Goal: Transaction & Acquisition: Purchase product/service

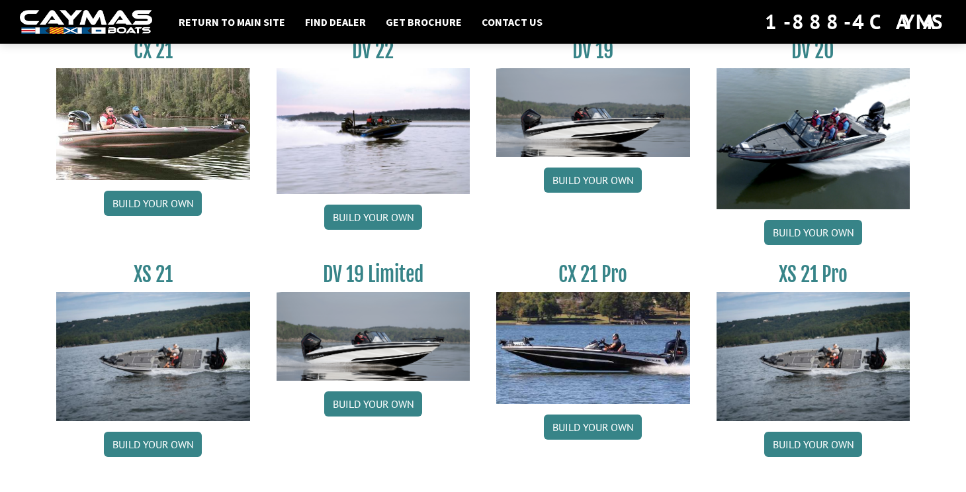
scroll to position [1613, 0]
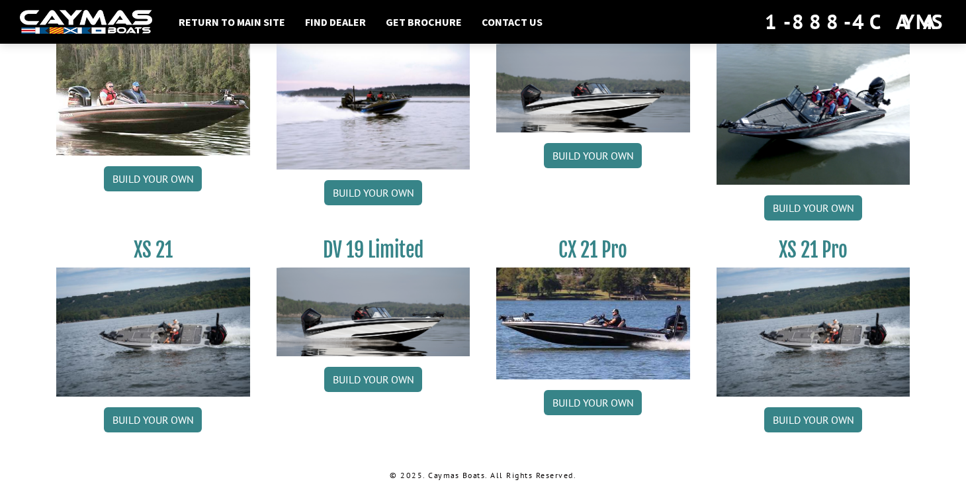
click at [833, 419] on link "Build your own" at bounding box center [814, 419] width 98 height 25
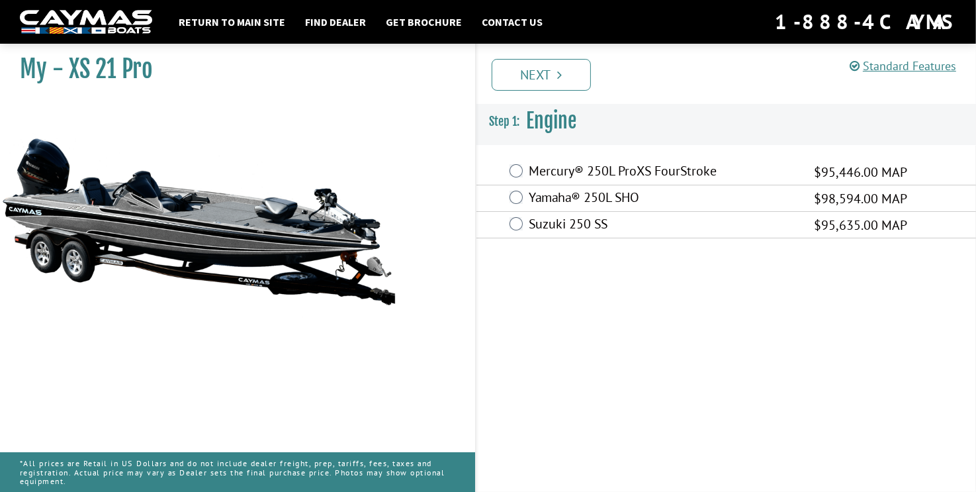
click at [846, 192] on span "$98,594.00 MAP" at bounding box center [860, 199] width 93 height 20
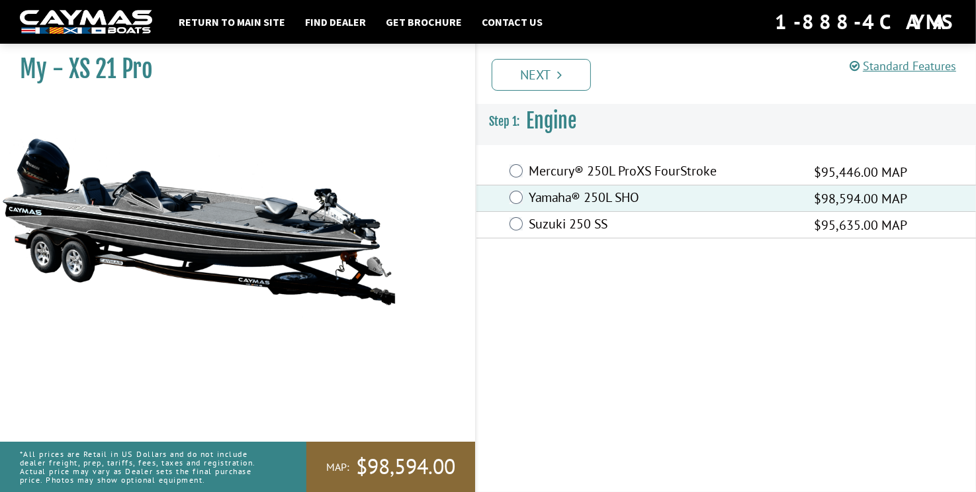
click at [556, 76] on link "Next" at bounding box center [541, 75] width 99 height 32
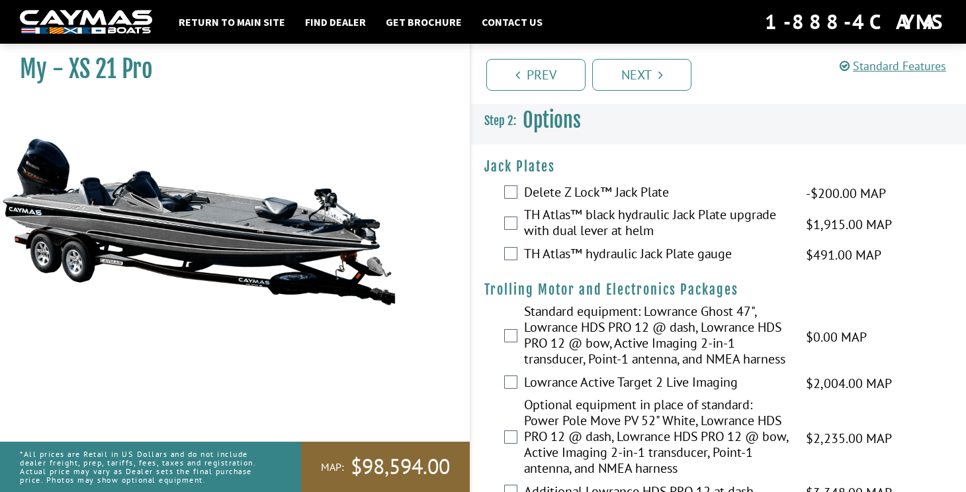
click at [704, 191] on label "Delete Z Lock™ Jack Plate" at bounding box center [656, 193] width 265 height 19
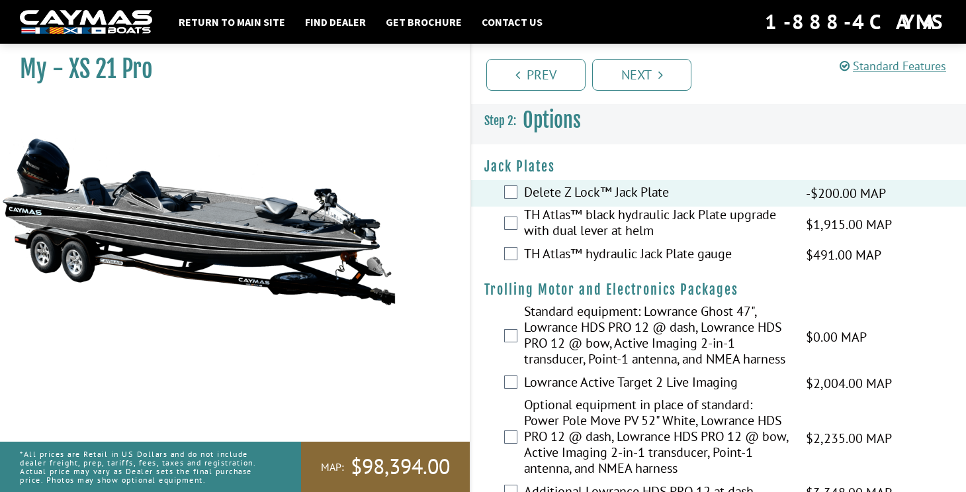
click at [729, 254] on label "TH Atlas™ hydraulic Jack Plate gauge" at bounding box center [656, 255] width 265 height 19
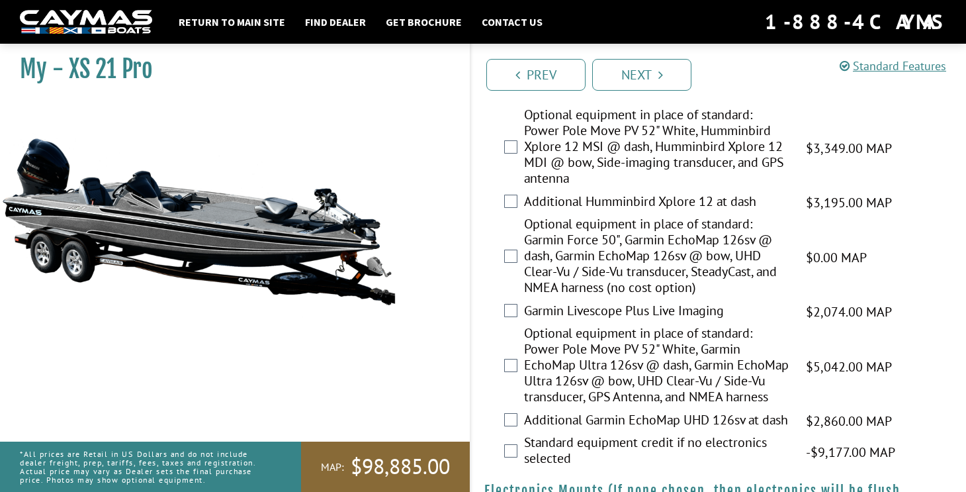
scroll to position [537, 0]
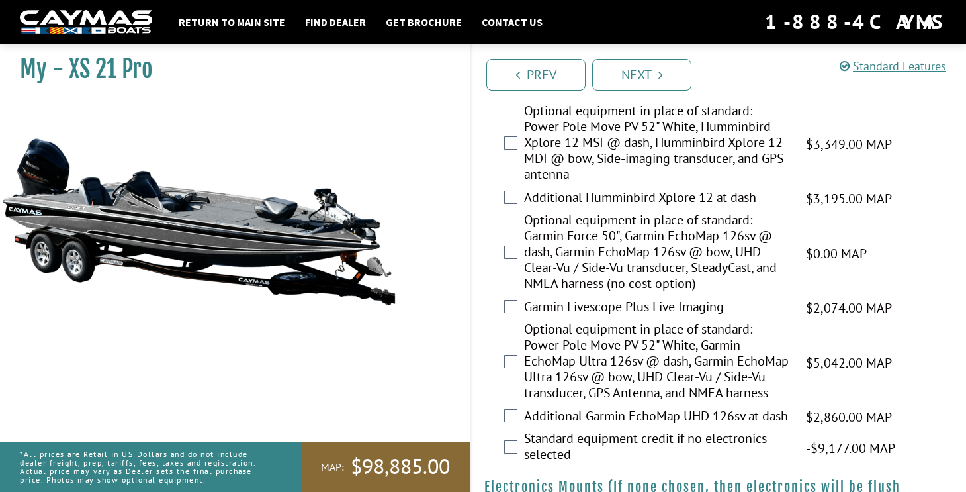
click at [755, 209] on label "Additional Humminbird Xplore 12 at dash" at bounding box center [656, 198] width 265 height 19
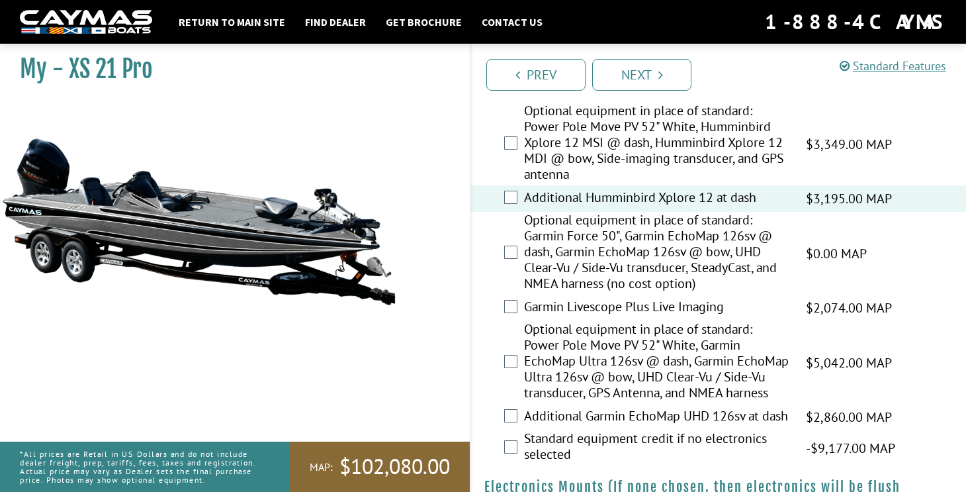
click at [728, 163] on label "Optional equipment in place of standard: Power Pole Move PV 52" White, Humminbi…" at bounding box center [656, 144] width 265 height 83
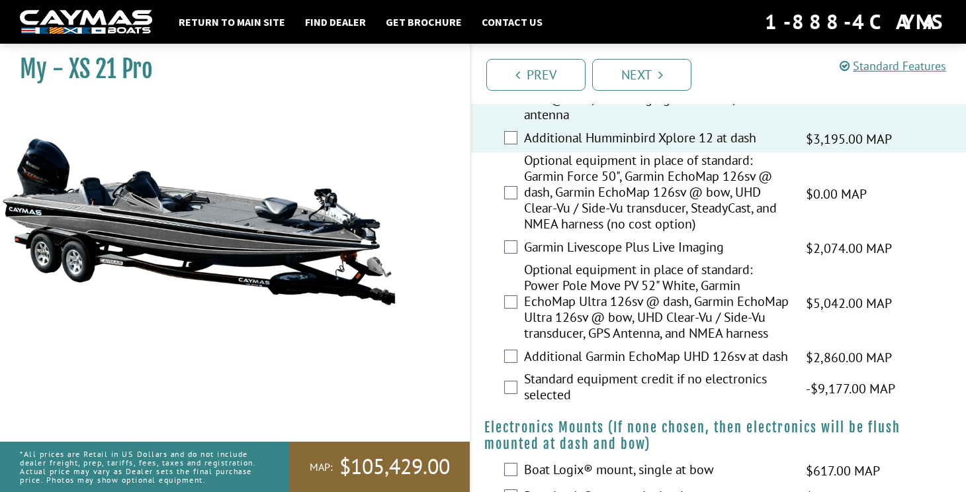
scroll to position [596, 0]
click at [731, 336] on label "Optional equipment in place of standard: Power Pole Move PV 52" White, Garmin E…" at bounding box center [656, 303] width 265 height 83
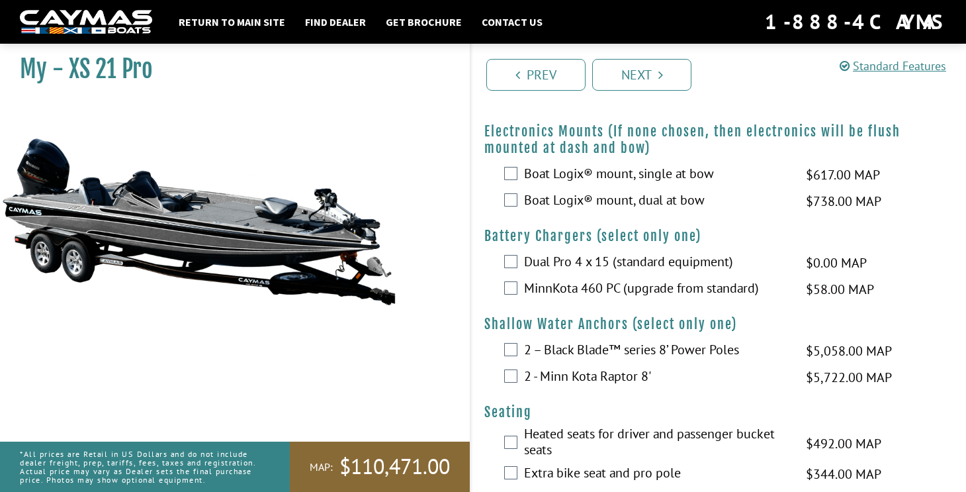
scroll to position [894, 0]
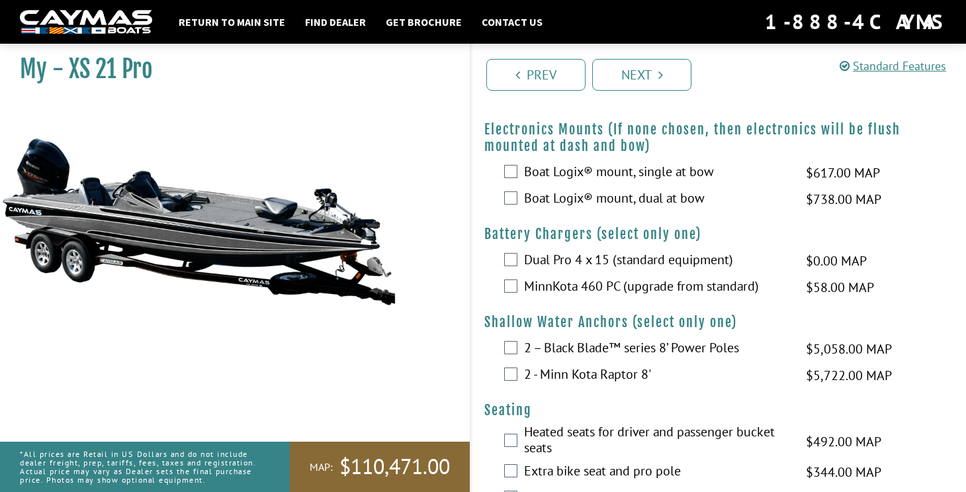
click at [758, 359] on label "2 – Black Blade™ series 8’ Power Poles" at bounding box center [656, 349] width 265 height 19
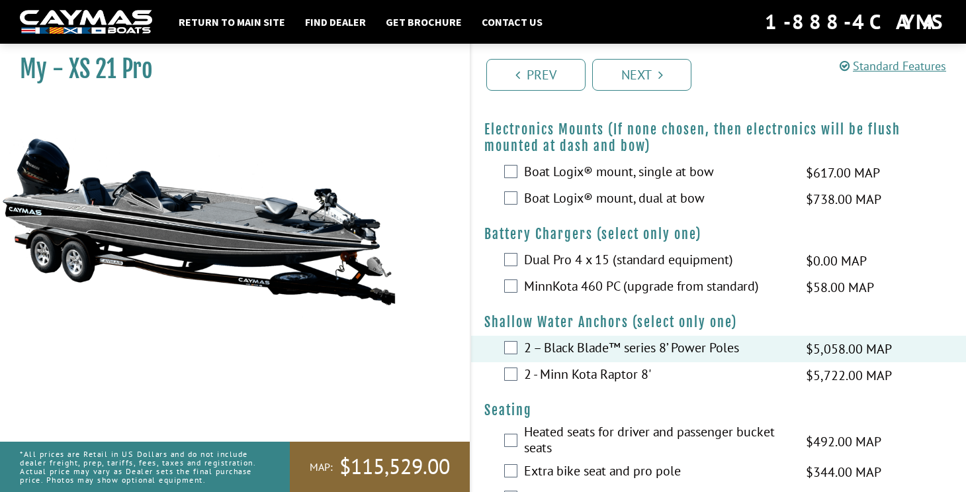
click at [747, 297] on label "MinnKota 460 PC (upgrade from standard)" at bounding box center [656, 287] width 265 height 19
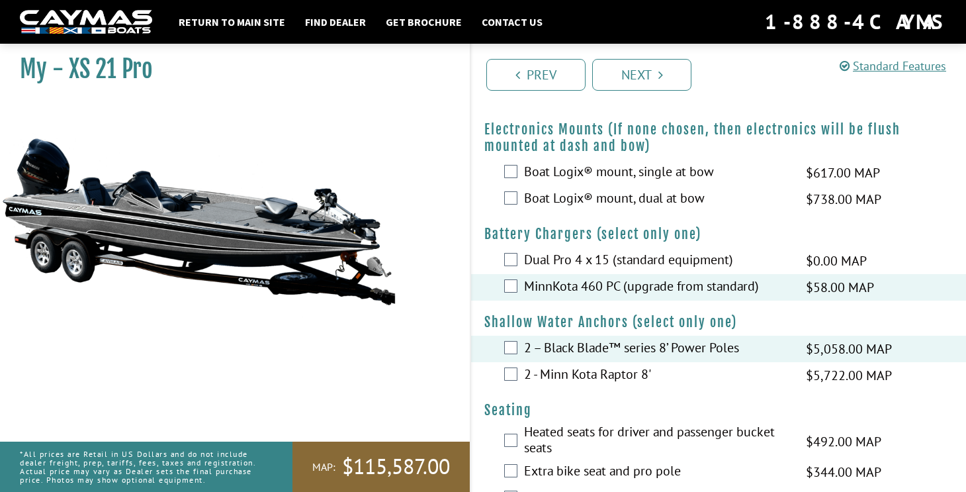
click at [697, 209] on label "Boat Logix® mount, dual at bow" at bounding box center [656, 199] width 265 height 19
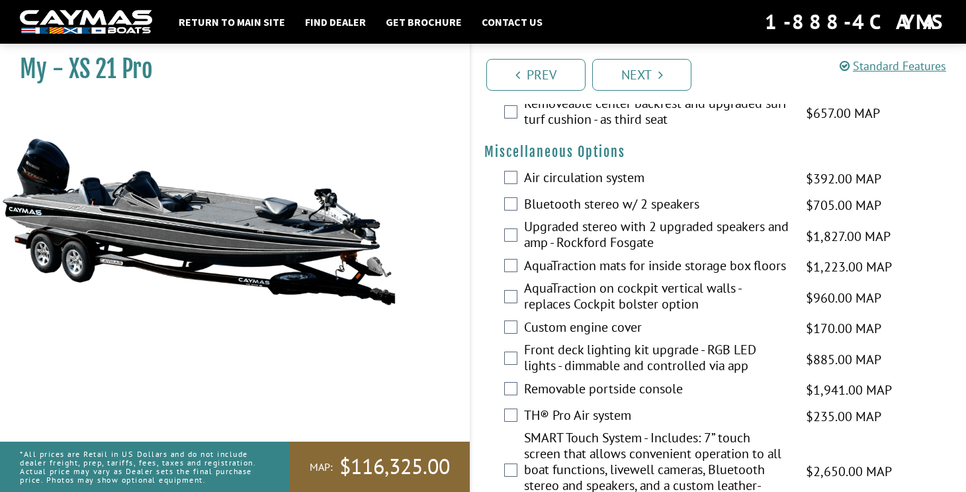
scroll to position [1384, 0]
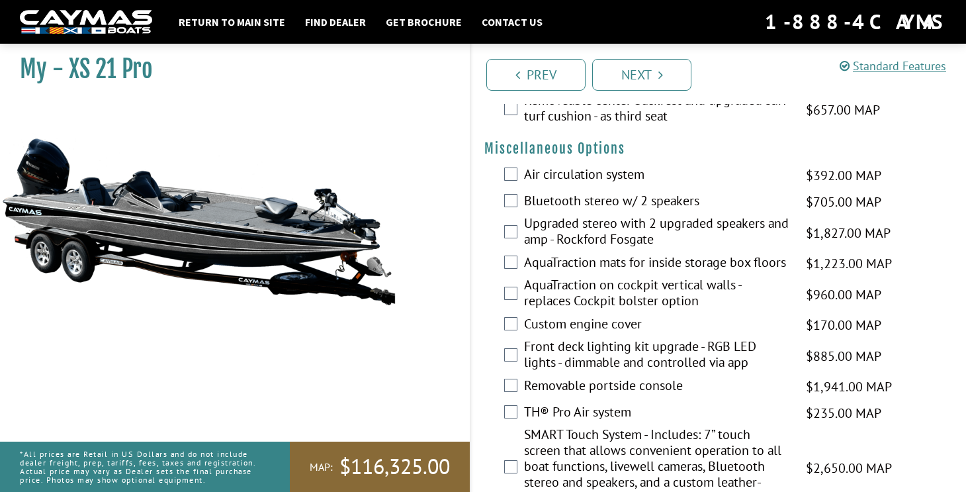
click at [633, 185] on label "Air circulation system" at bounding box center [656, 175] width 265 height 19
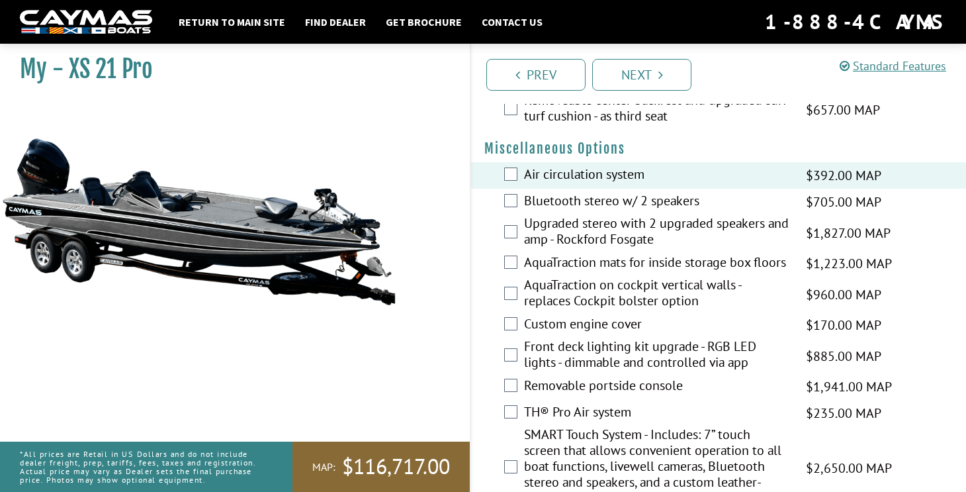
click at [688, 212] on label "Bluetooth stereo w/ 2 speakers" at bounding box center [656, 202] width 265 height 19
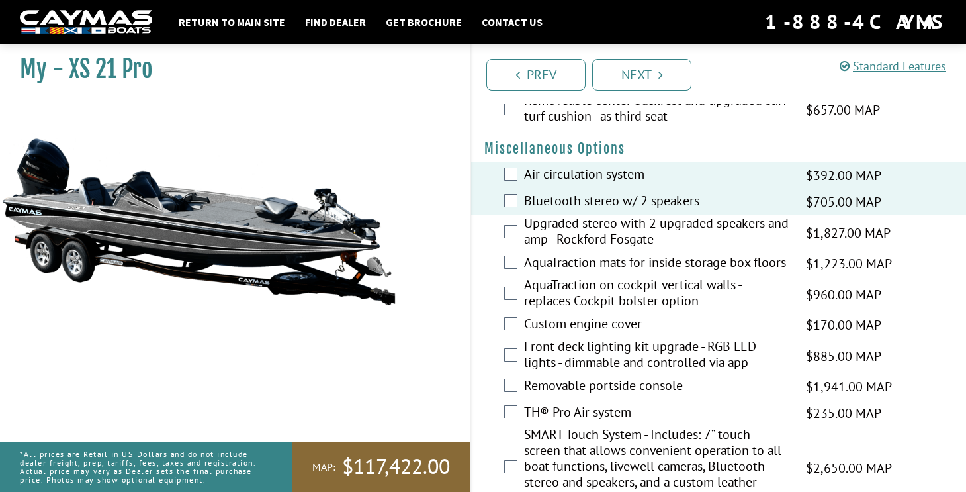
click at [673, 250] on label "Upgraded stereo with 2 upgraded speakers and amp - Rockford Fosgate" at bounding box center [656, 232] width 265 height 35
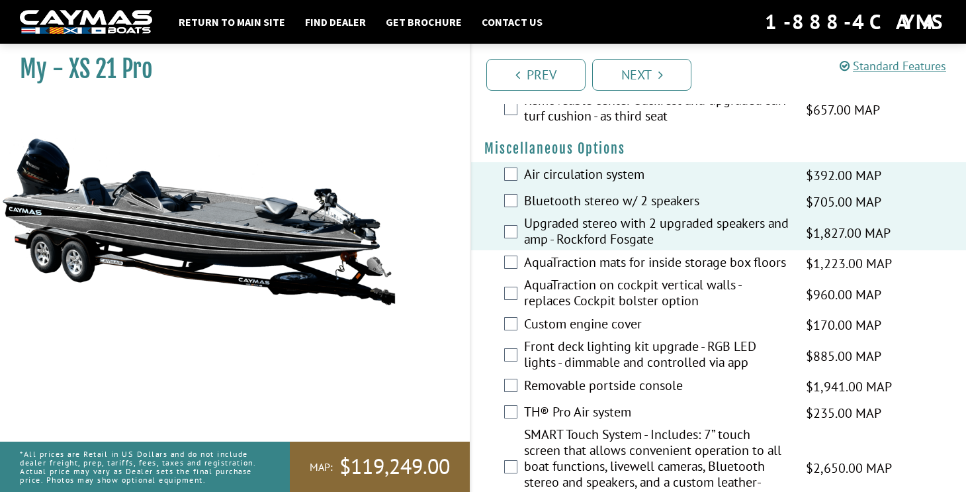
click at [677, 212] on label "Bluetooth stereo w/ 2 speakers" at bounding box center [656, 202] width 265 height 19
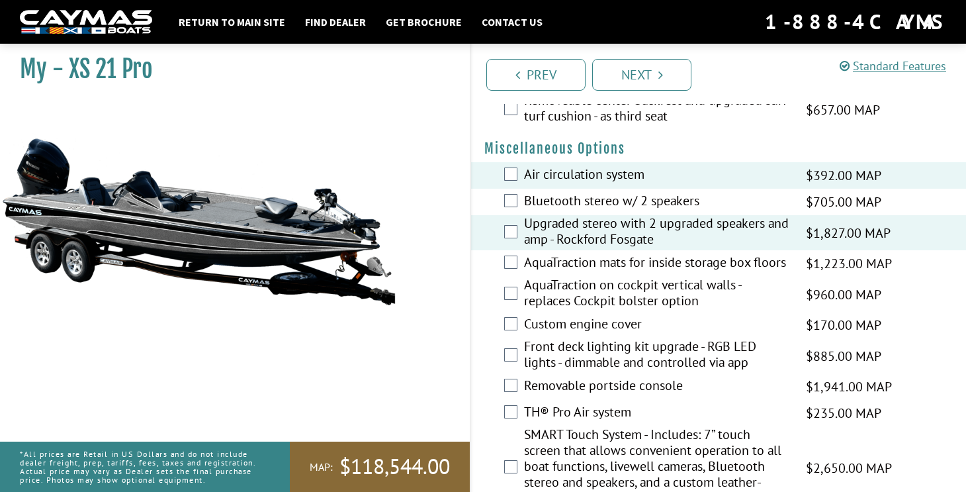
click at [744, 273] on label "AquaTraction mats for inside storage box floors" at bounding box center [656, 263] width 265 height 19
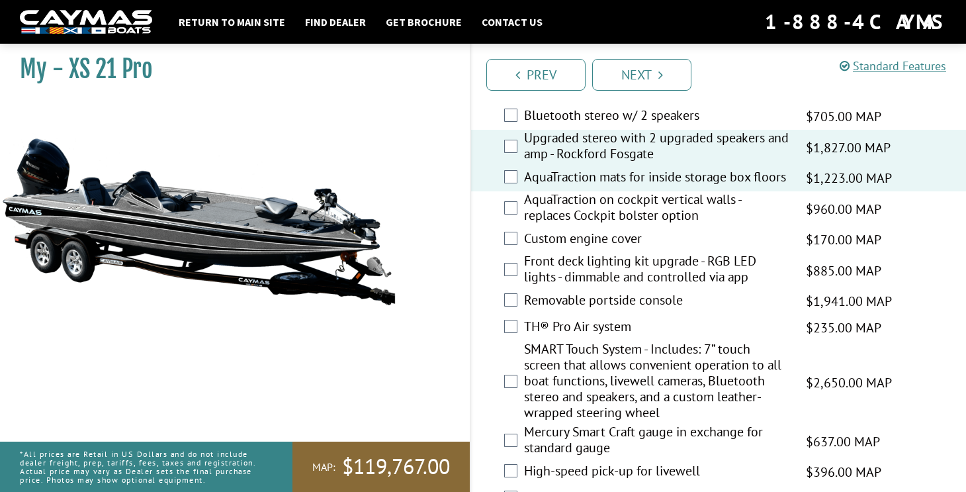
scroll to position [1480, 0]
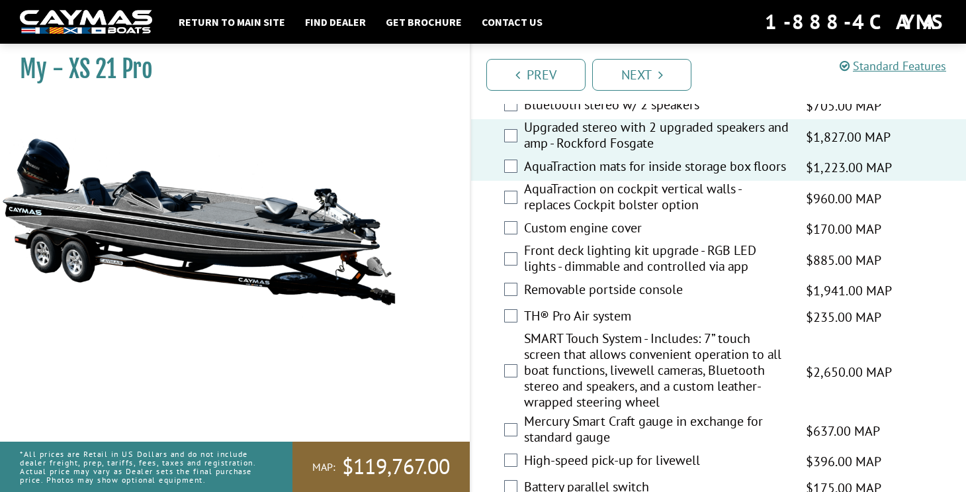
click at [682, 216] on label "AquaTraction on cockpit vertical walls - replaces Cockpit bolster option" at bounding box center [656, 198] width 265 height 35
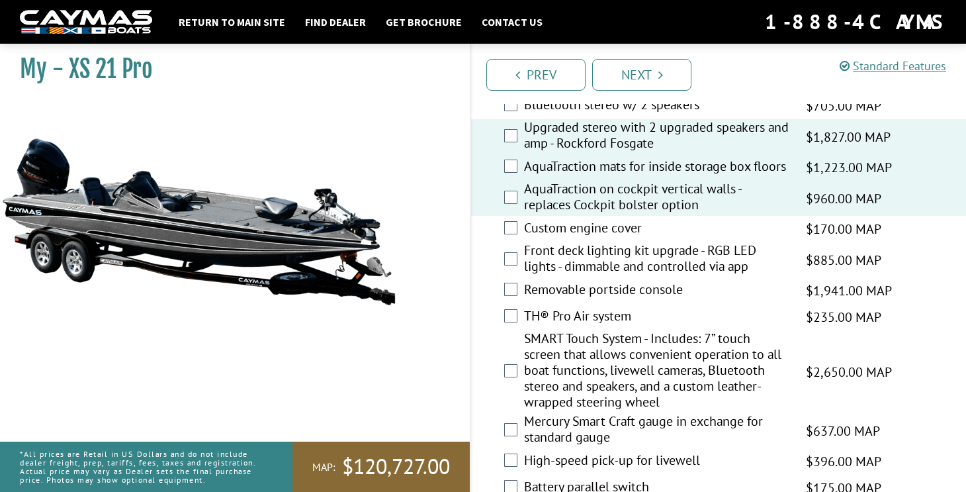
click at [658, 239] on label "Custom engine cover" at bounding box center [656, 229] width 265 height 19
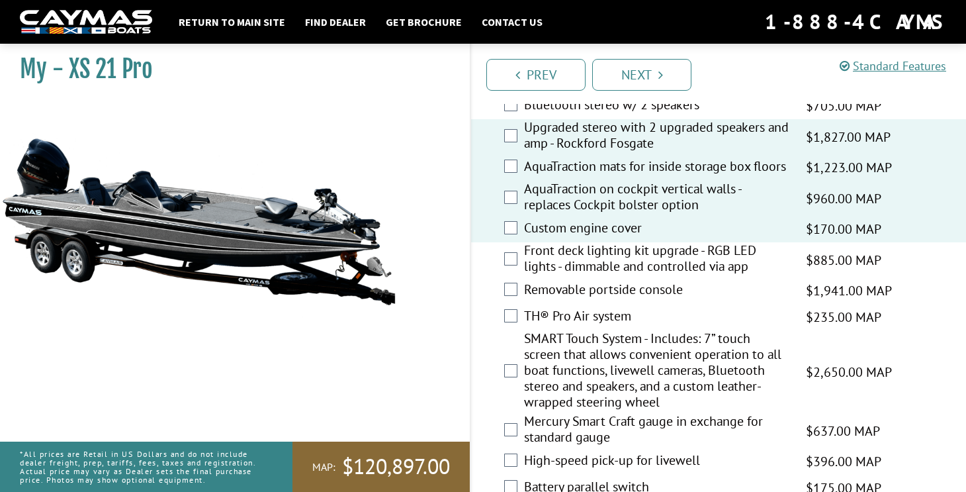
click at [718, 277] on label "Front deck lighting kit upgrade - RGB LED lights - dimmable and controlled via …" at bounding box center [656, 259] width 265 height 35
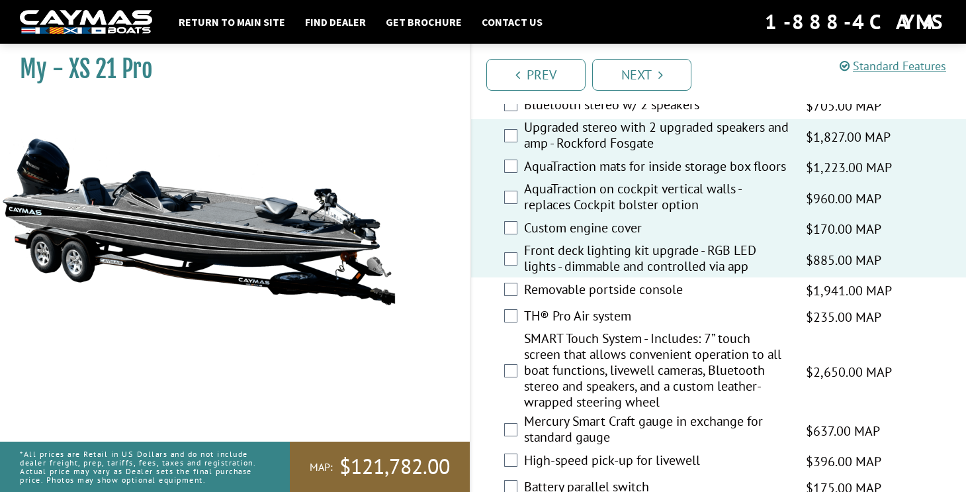
click at [671, 301] on label "Removable portside console" at bounding box center [656, 290] width 265 height 19
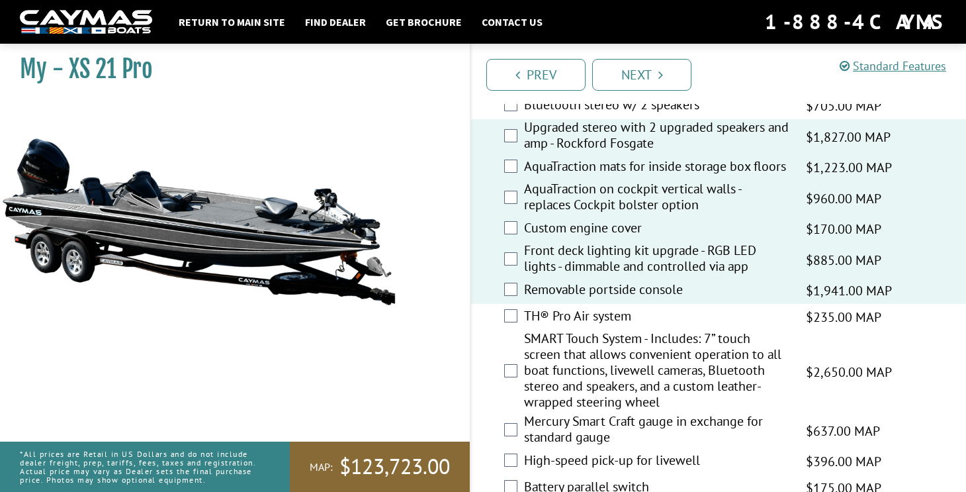
click at [696, 327] on label "TH® Pro Air system" at bounding box center [656, 317] width 265 height 19
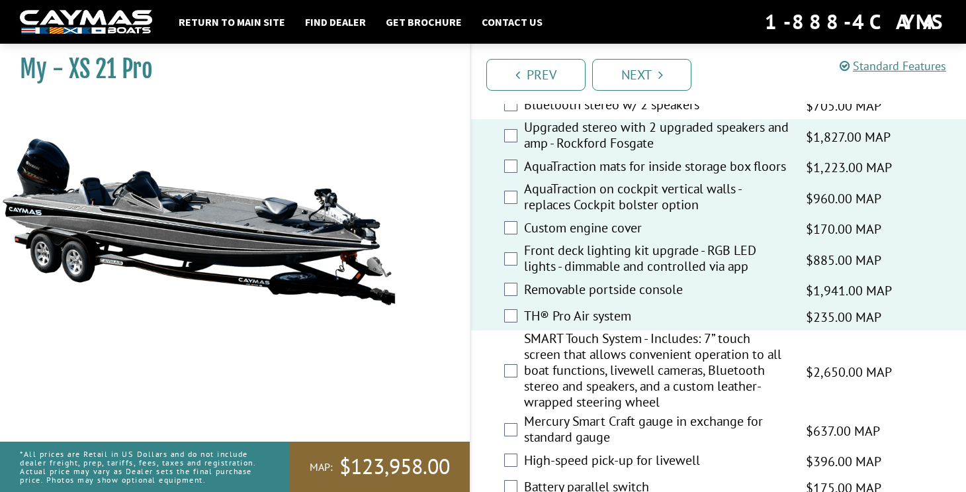
click at [714, 301] on label "Removable portside console" at bounding box center [656, 290] width 265 height 19
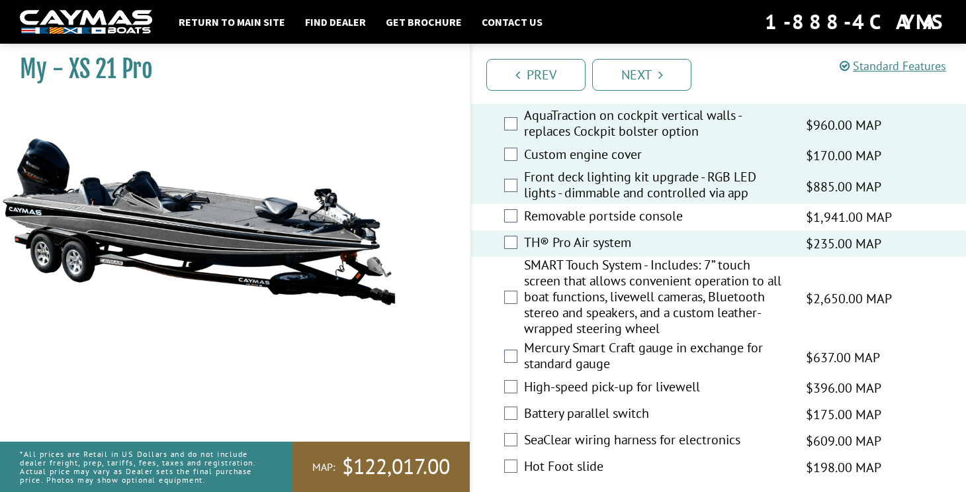
scroll to position [1593, 0]
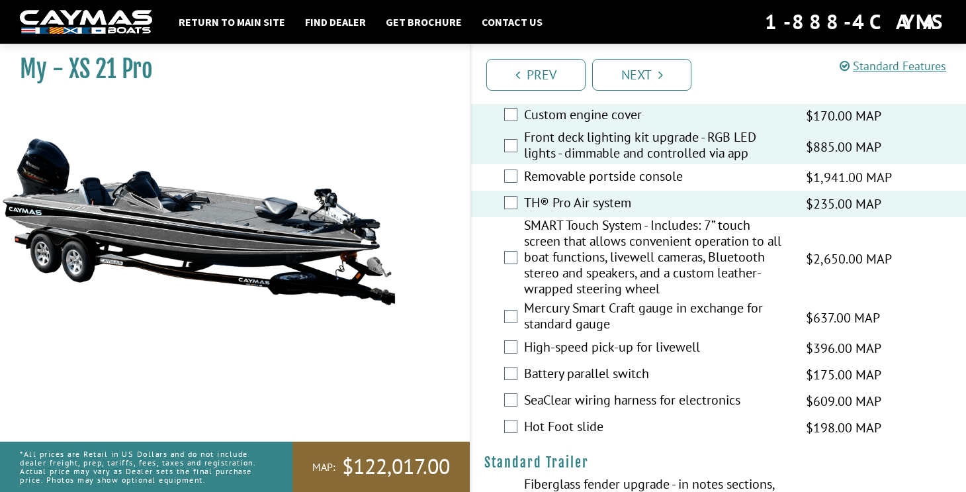
click at [724, 297] on label "SMART Touch System - Includes: 7” touch screen that allows convenient operation…" at bounding box center [656, 258] width 265 height 83
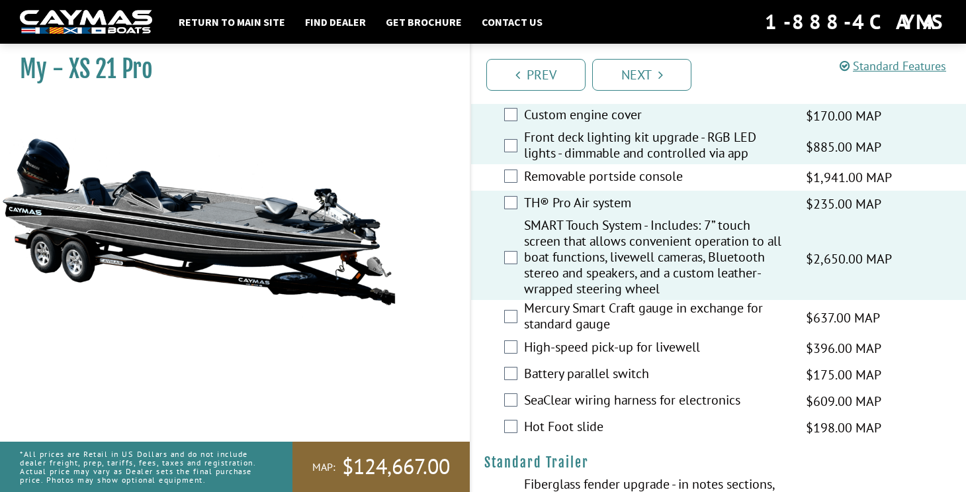
click at [719, 335] on label "Mercury Smart Craft gauge in exchange for standard gauge" at bounding box center [656, 317] width 265 height 35
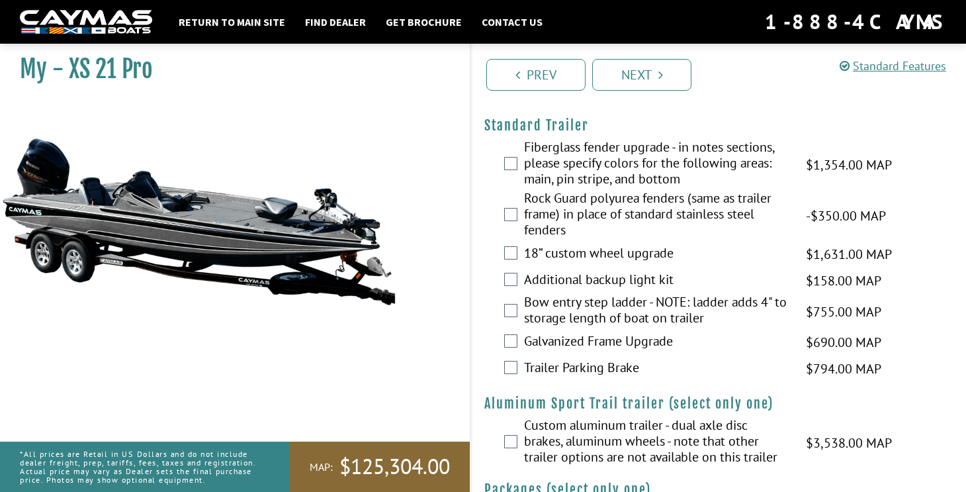
scroll to position [1927, 0]
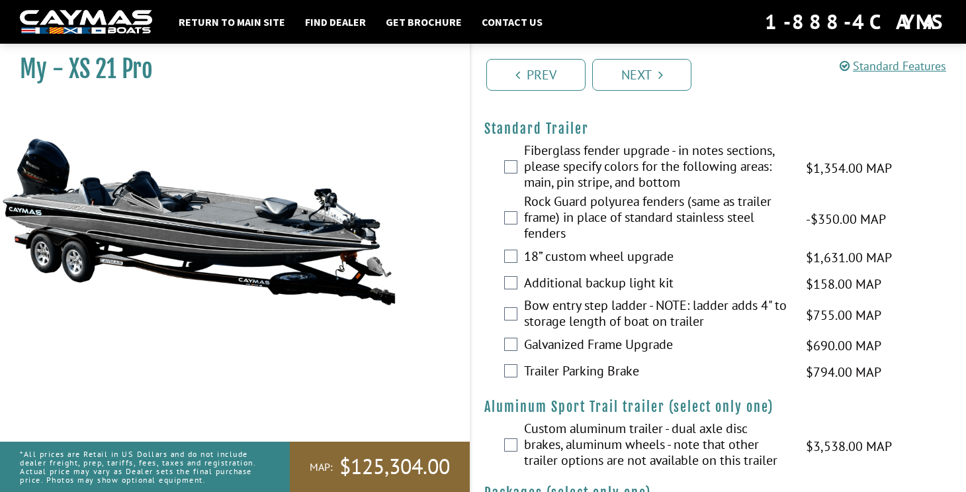
click at [703, 193] on label "Fiberglass fender upgrade - in notes sections, please specify colors for the fo…" at bounding box center [656, 167] width 265 height 51
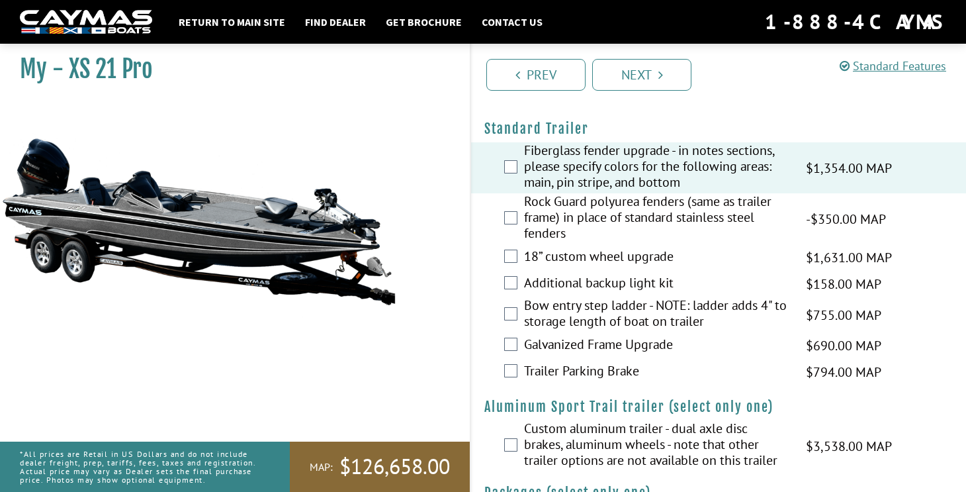
click at [688, 267] on label "18” custom wheel upgrade" at bounding box center [656, 257] width 265 height 19
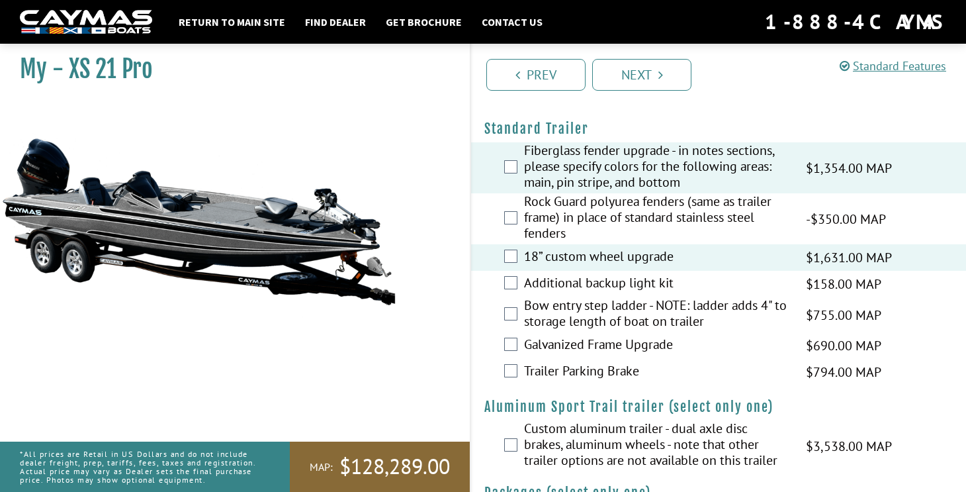
click at [698, 193] on label "Fiberglass fender upgrade - in notes sections, please specify colors for the fo…" at bounding box center [656, 167] width 265 height 51
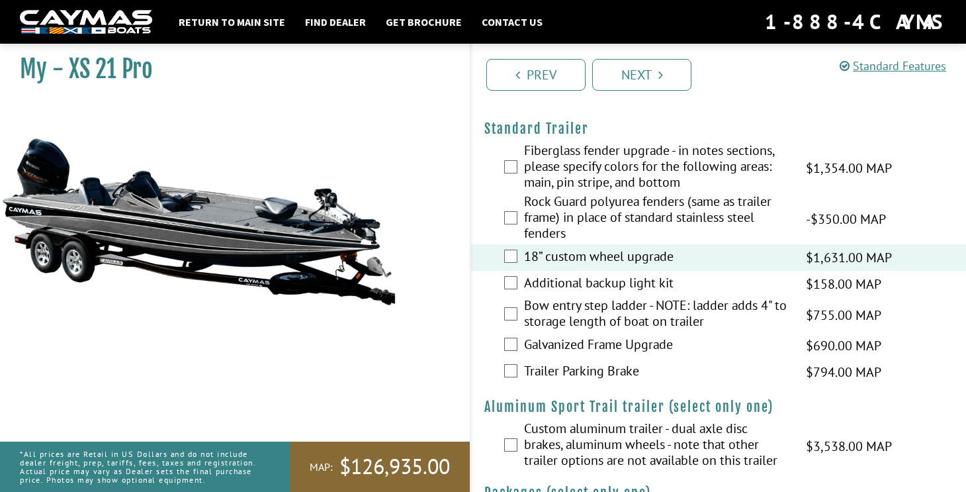
click at [699, 193] on label "Fiberglass fender upgrade - in notes sections, please specify colors for the fo…" at bounding box center [656, 167] width 265 height 51
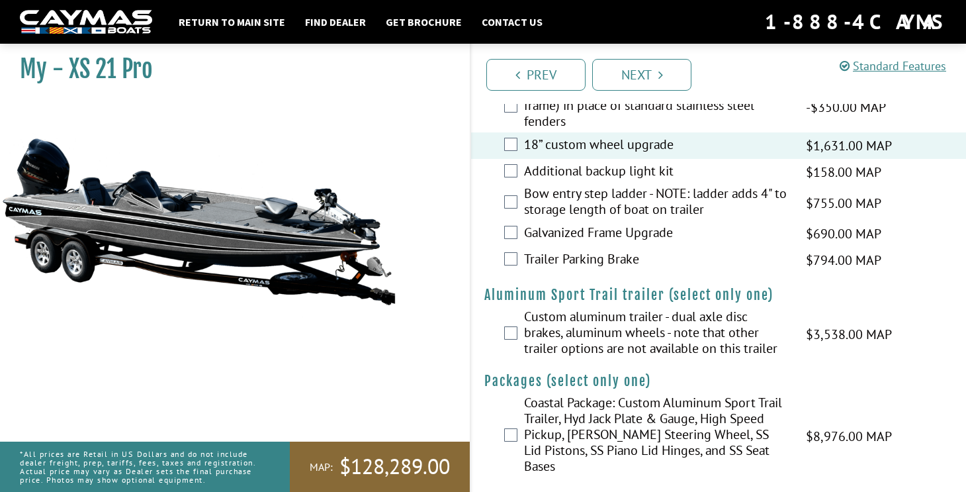
scroll to position [2089, 0]
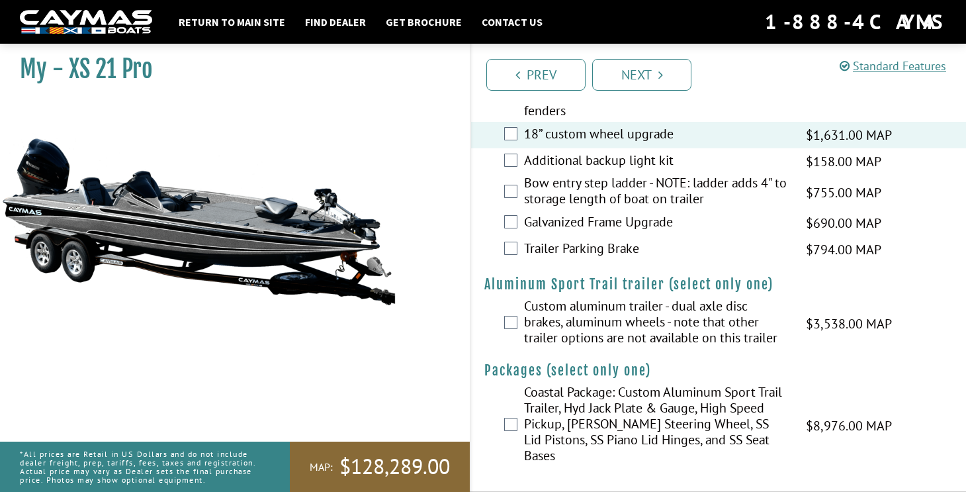
click at [724, 338] on label "Custom aluminum trailer - dual axle disc brakes, aluminum wheels - note that ot…" at bounding box center [656, 323] width 265 height 51
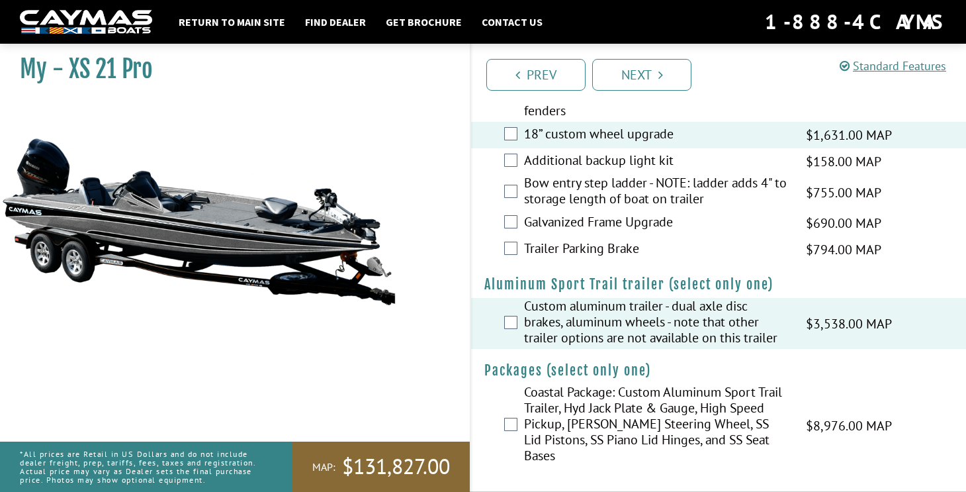
click at [760, 421] on label "Coastal Package: Custom Aluminum Sport Trail Trailer, Hyd Jack Plate & Gauge, H…" at bounding box center [656, 425] width 265 height 83
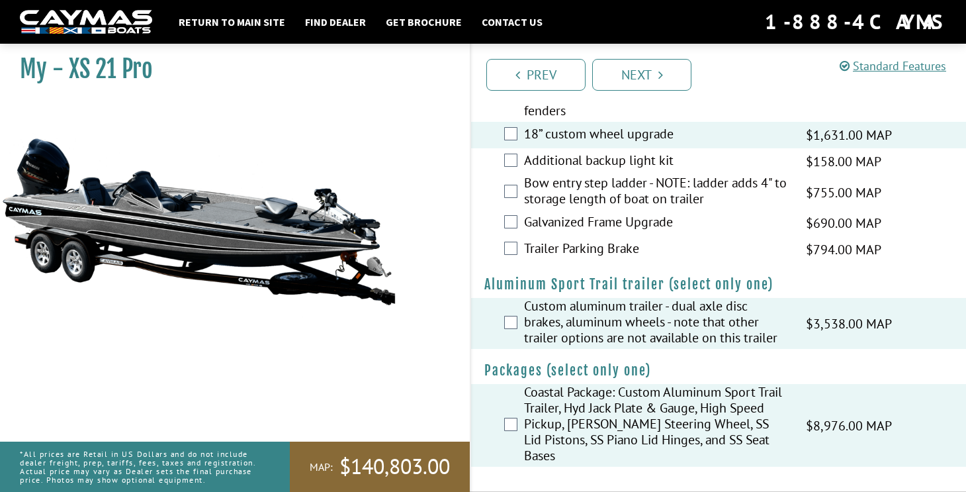
click at [654, 97] on div "Prev Next" at bounding box center [718, 74] width 496 height 60
click at [657, 60] on link "Next" at bounding box center [641, 75] width 99 height 32
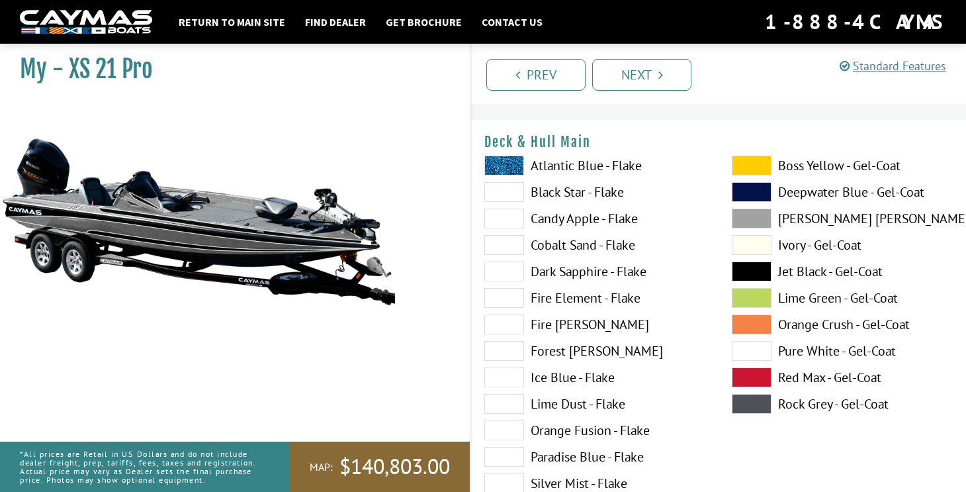
scroll to position [39, 0]
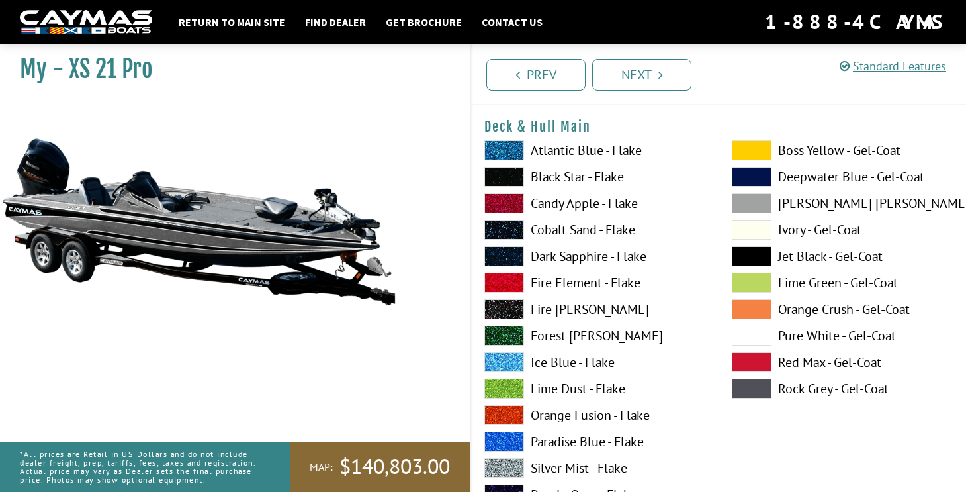
click at [614, 156] on label "Atlantic Blue - Flake" at bounding box center [595, 150] width 221 height 20
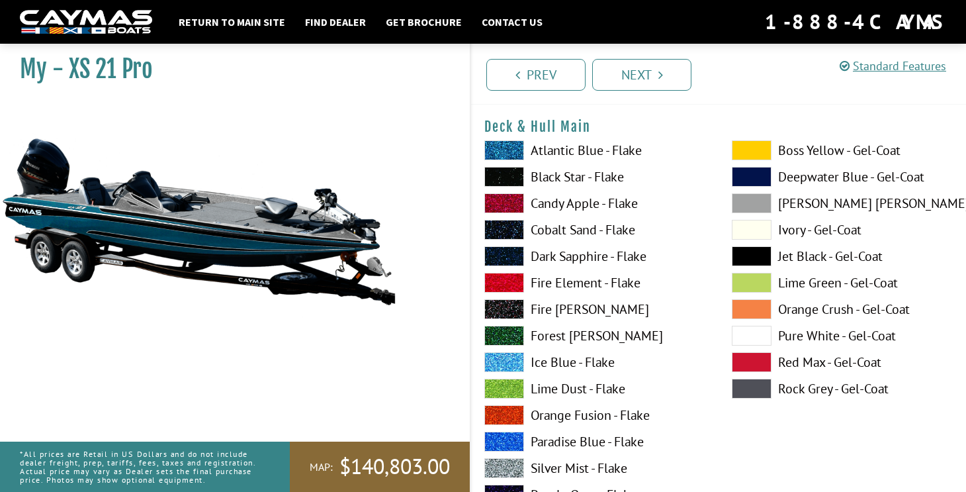
click at [614, 183] on label "Black Star - Flake" at bounding box center [595, 177] width 221 height 20
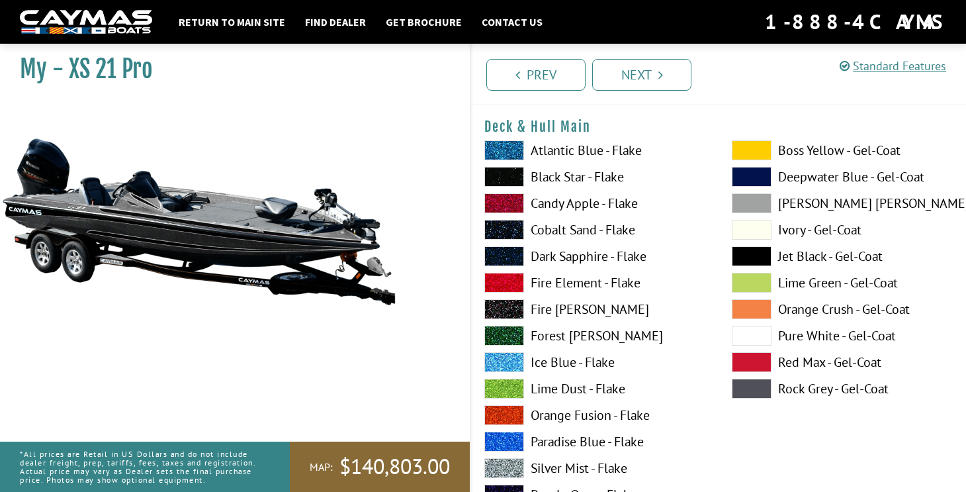
click at [622, 210] on label "Candy Apple - Flake" at bounding box center [595, 203] width 221 height 20
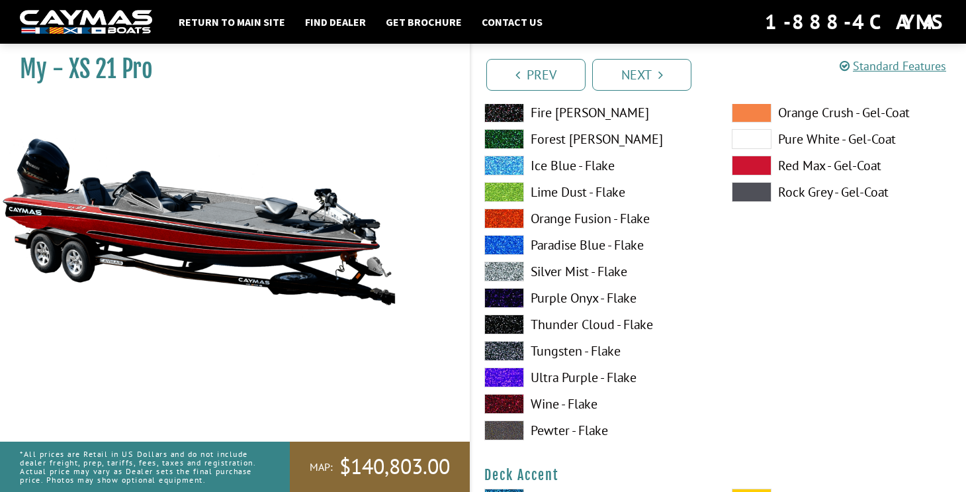
scroll to position [236, 0]
click at [626, 201] on label "Lime Dust - Flake" at bounding box center [595, 192] width 221 height 20
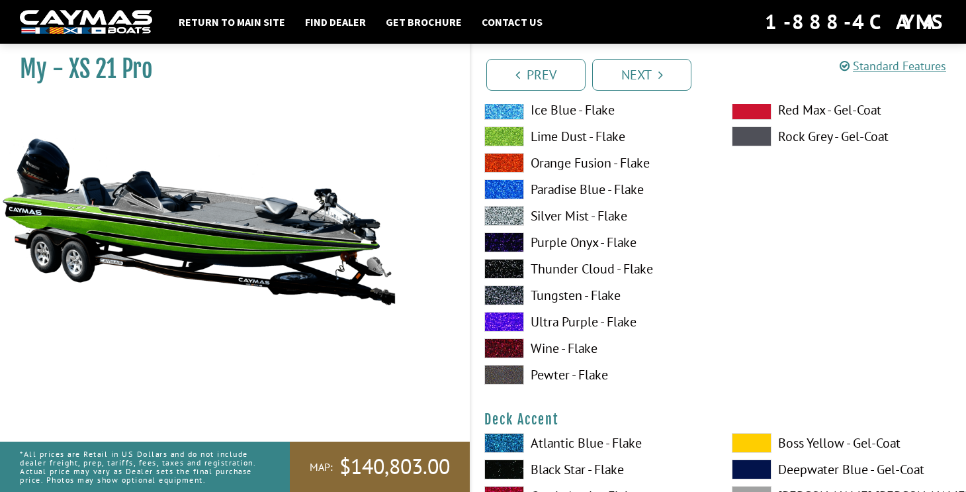
scroll to position [303, 0]
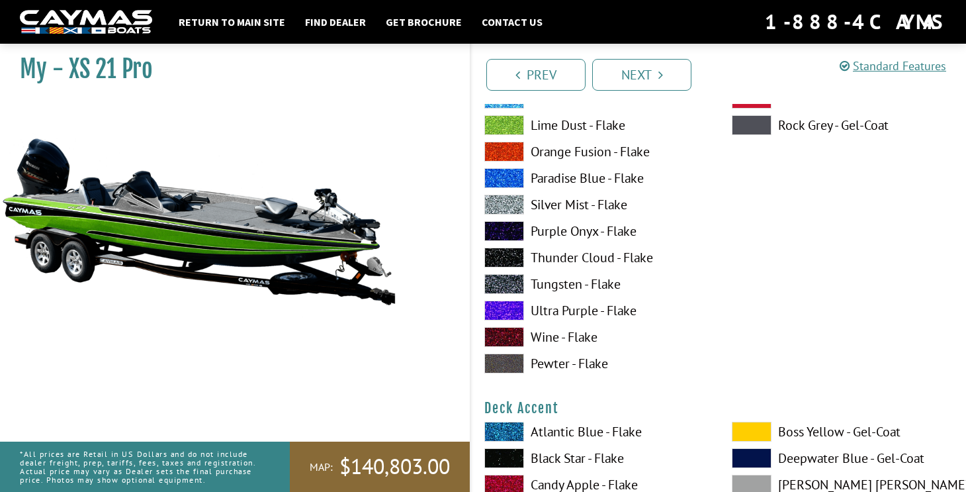
click at [628, 236] on label "Purple Onyx - Flake" at bounding box center [595, 231] width 221 height 20
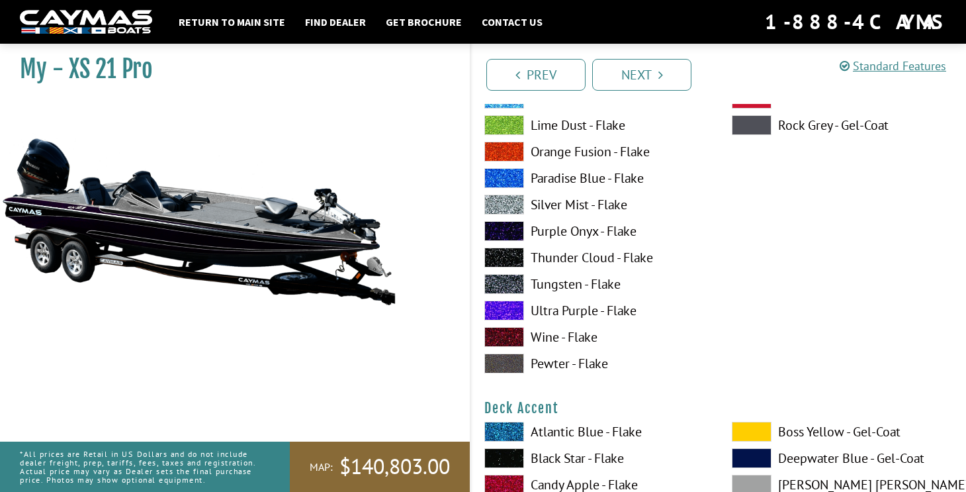
click at [641, 256] on label "Thunder Cloud - Flake" at bounding box center [595, 258] width 221 height 20
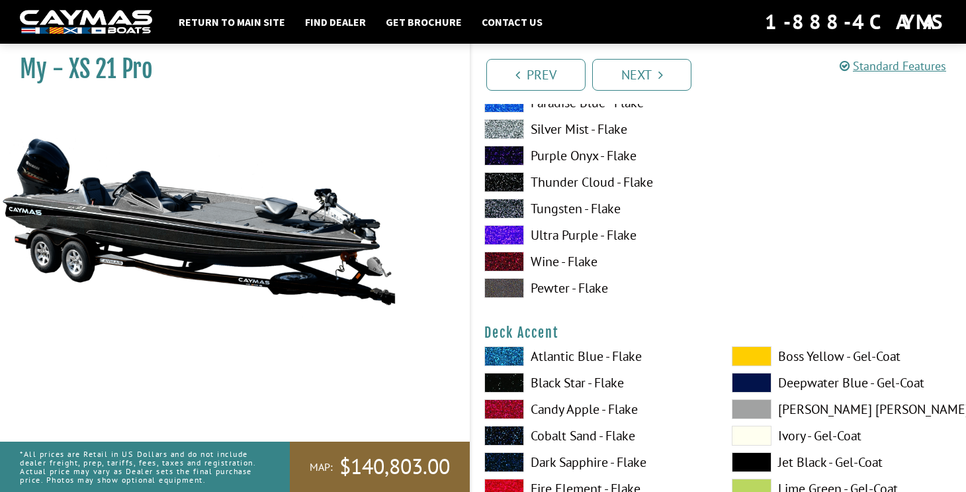
scroll to position [392, 0]
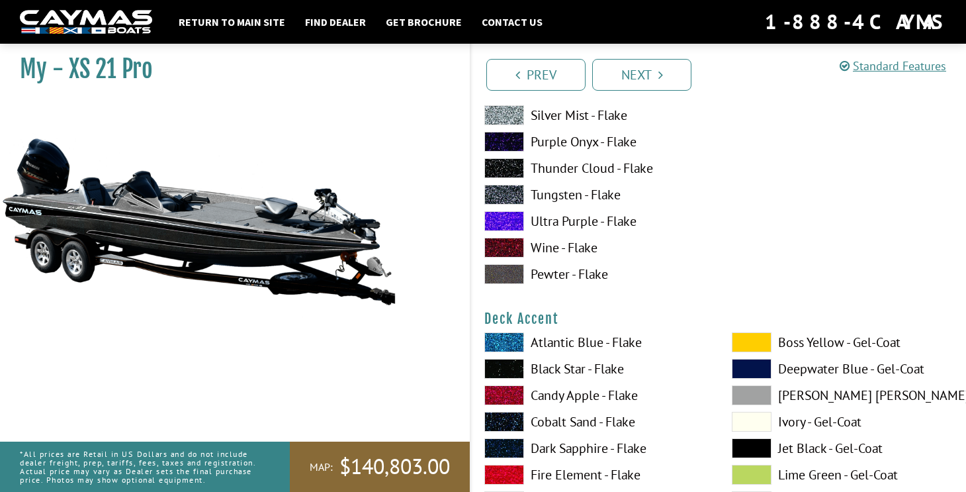
click at [620, 226] on label "Ultra Purple - Flake" at bounding box center [595, 221] width 221 height 20
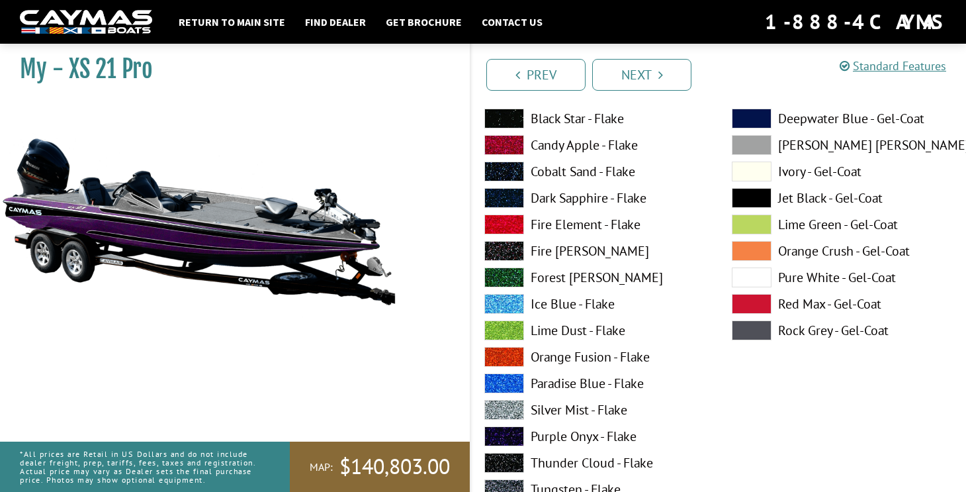
scroll to position [52, 0]
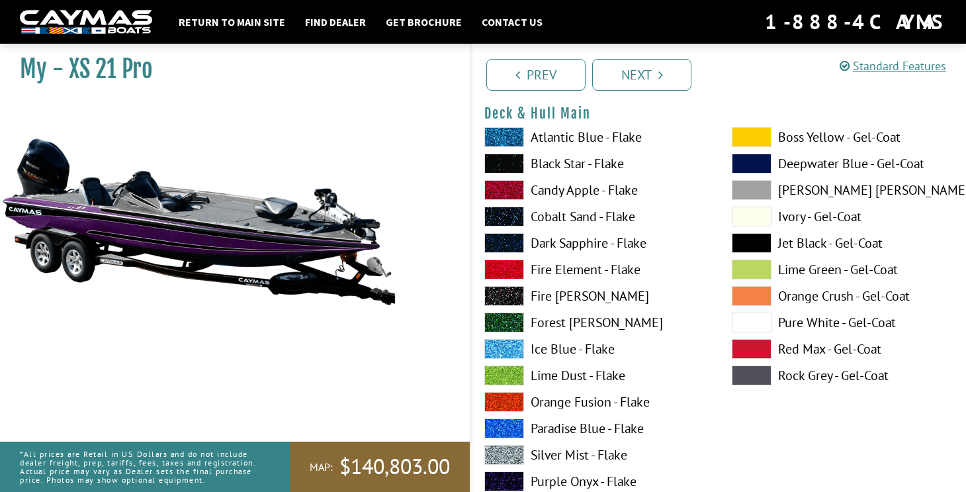
click at [805, 301] on label "Orange Crush - Gel-Coat" at bounding box center [842, 296] width 221 height 20
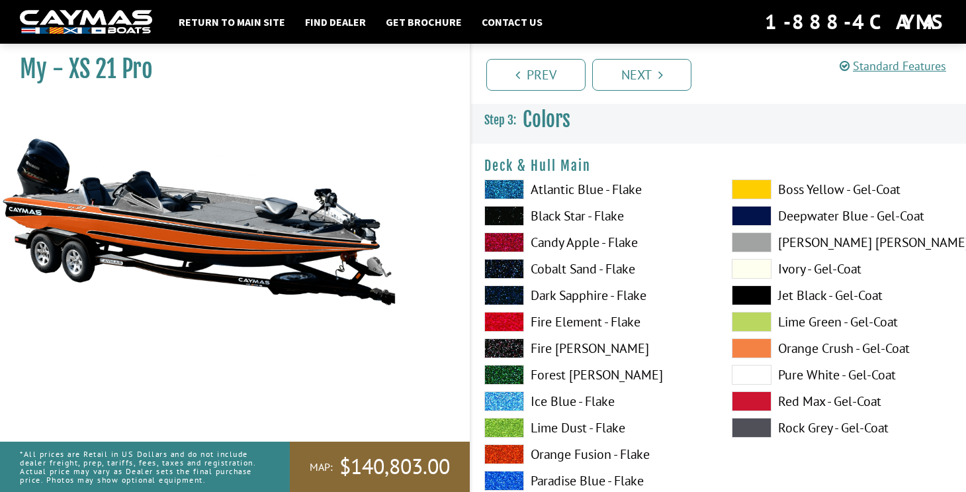
scroll to position [0, 0]
click at [823, 324] on label "Lime Green - Gel-Coat" at bounding box center [842, 322] width 221 height 20
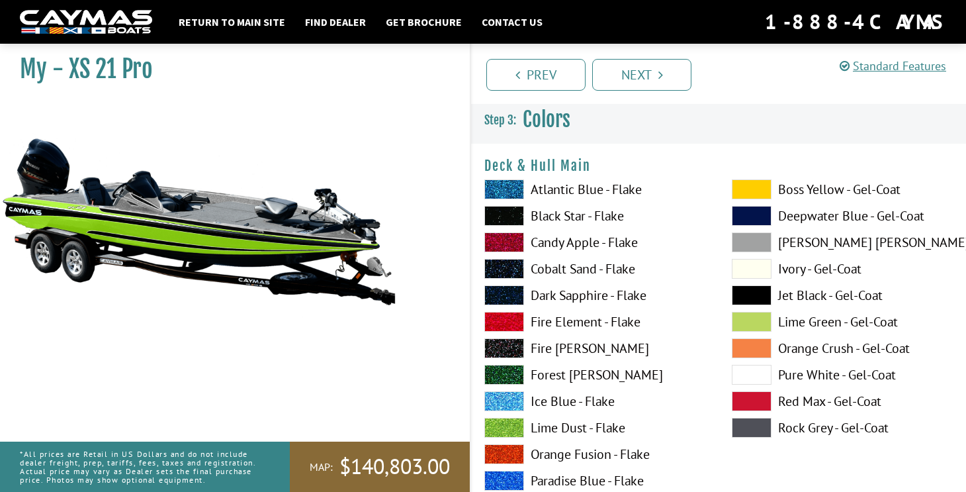
click at [827, 400] on label "Red Max - Gel-Coat" at bounding box center [842, 401] width 221 height 20
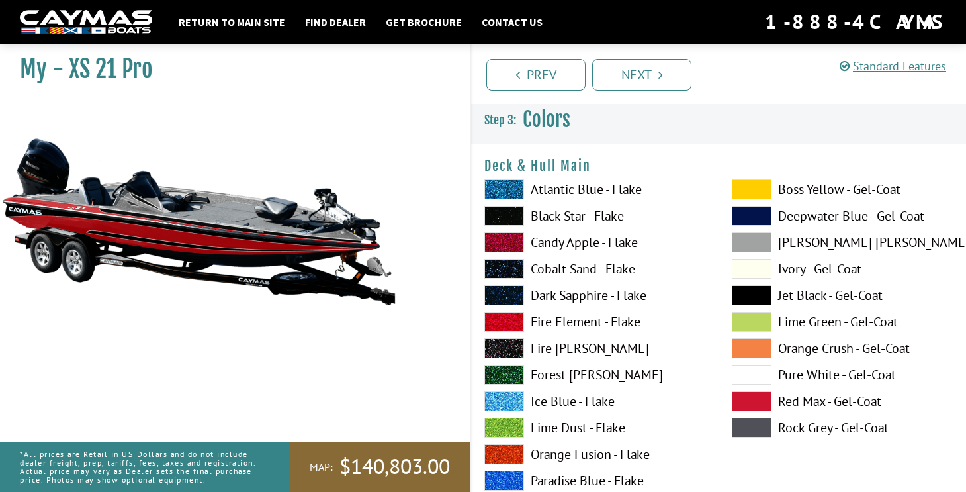
click at [831, 188] on label "Boss Yellow - Gel-Coat" at bounding box center [842, 189] width 221 height 20
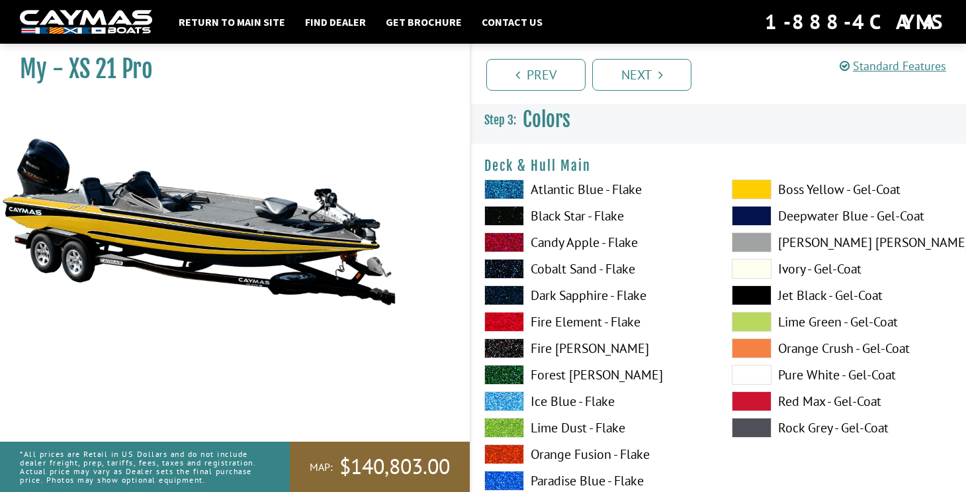
click at [824, 290] on label "Jet Black - Gel-Coat" at bounding box center [842, 295] width 221 height 20
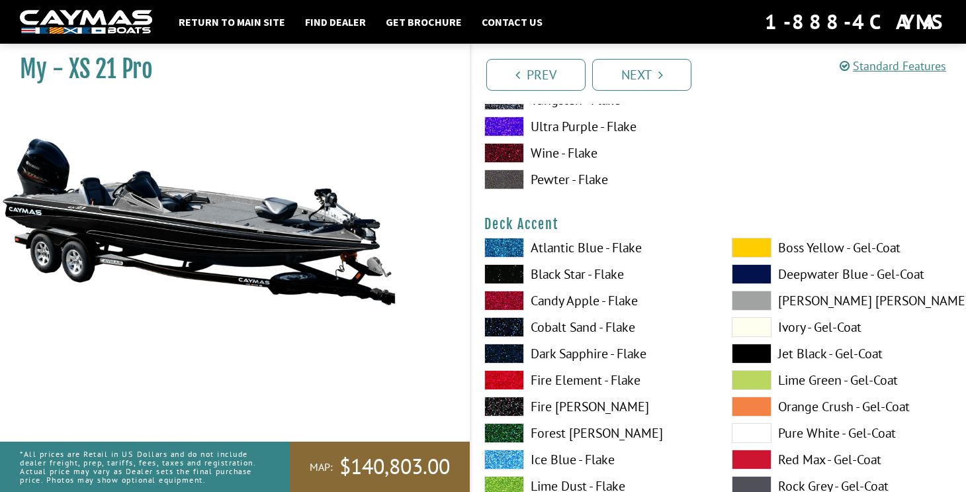
scroll to position [499, 0]
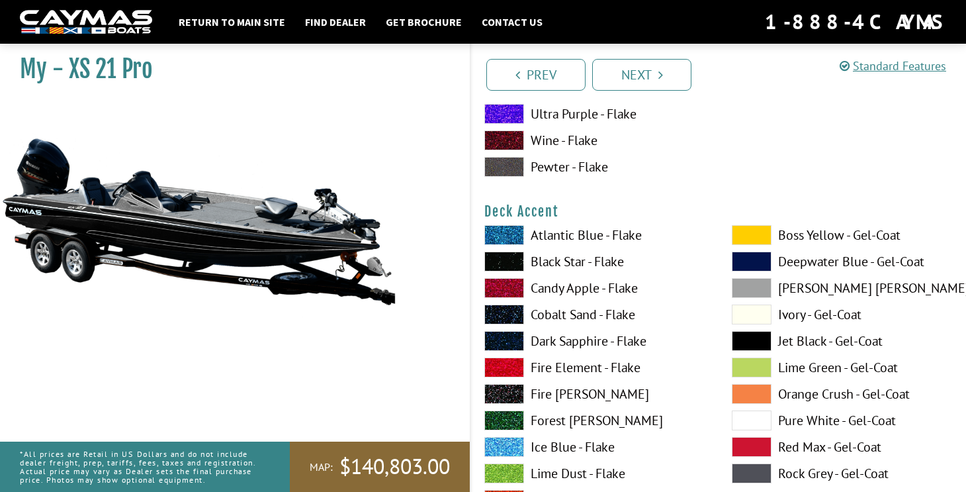
click at [768, 233] on span at bounding box center [752, 235] width 40 height 20
click at [755, 365] on span at bounding box center [752, 367] width 40 height 20
click at [747, 318] on span at bounding box center [752, 315] width 40 height 20
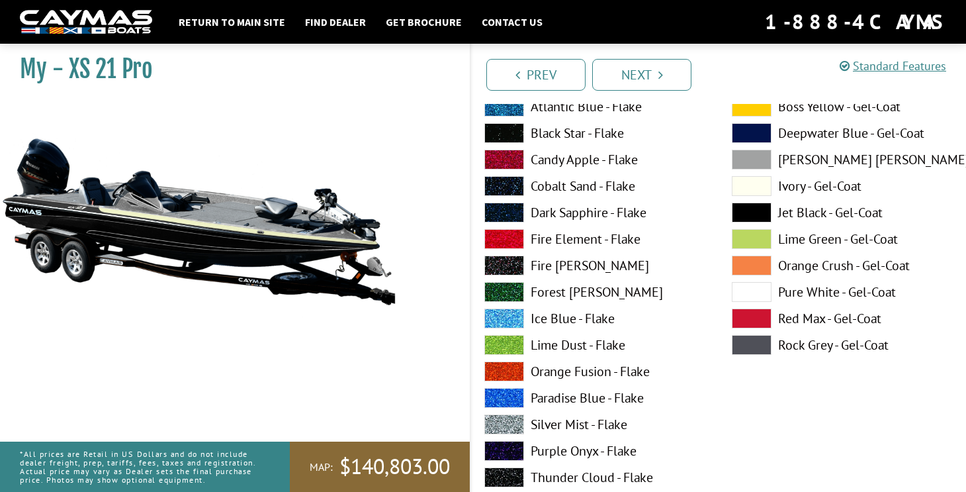
scroll to position [632, 0]
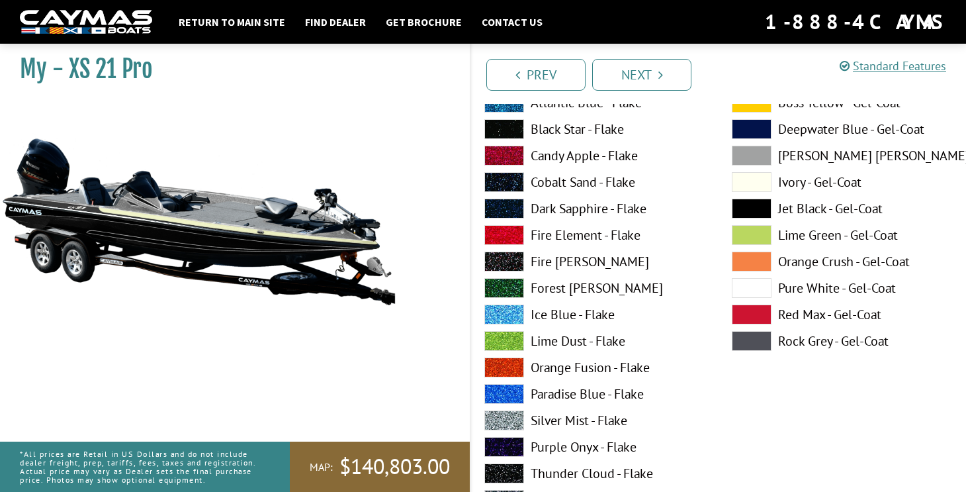
click at [565, 236] on label "Fire Element - Flake" at bounding box center [595, 235] width 221 height 20
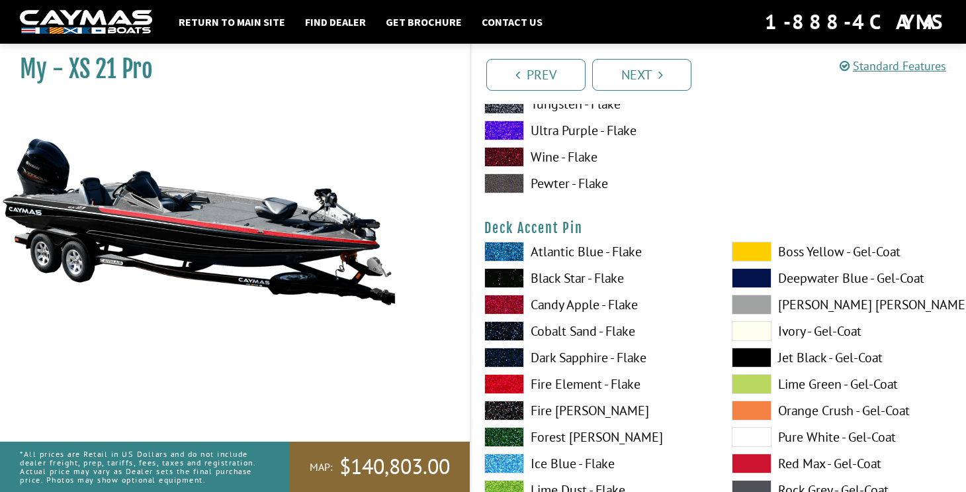
scroll to position [1031, 0]
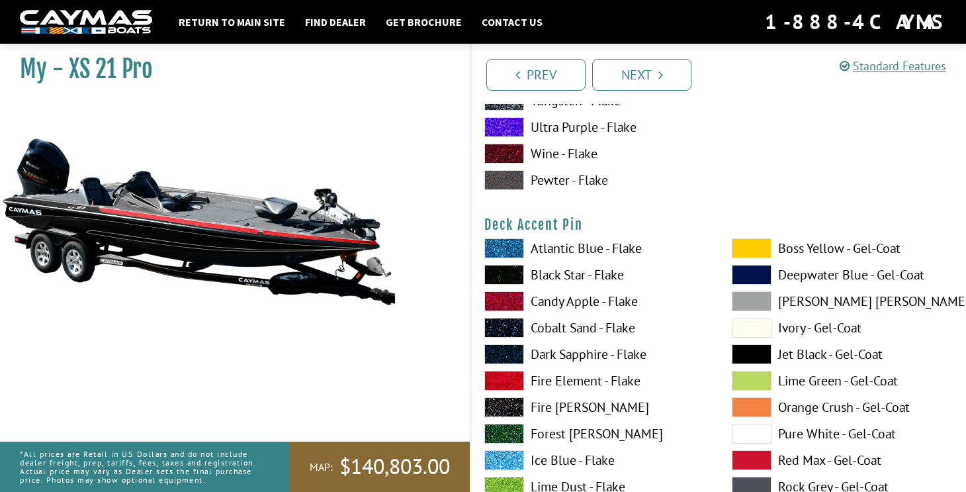
click at [630, 276] on label "Black Star - Flake" at bounding box center [595, 275] width 221 height 20
click at [635, 304] on label "Candy Apple - Flake" at bounding box center [595, 301] width 221 height 20
click at [761, 325] on span at bounding box center [752, 328] width 40 height 20
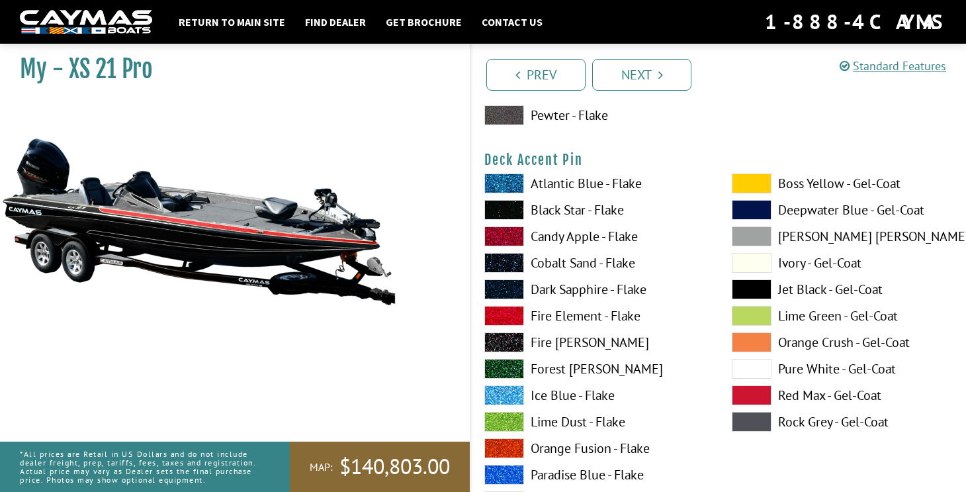
scroll to position [1111, 0]
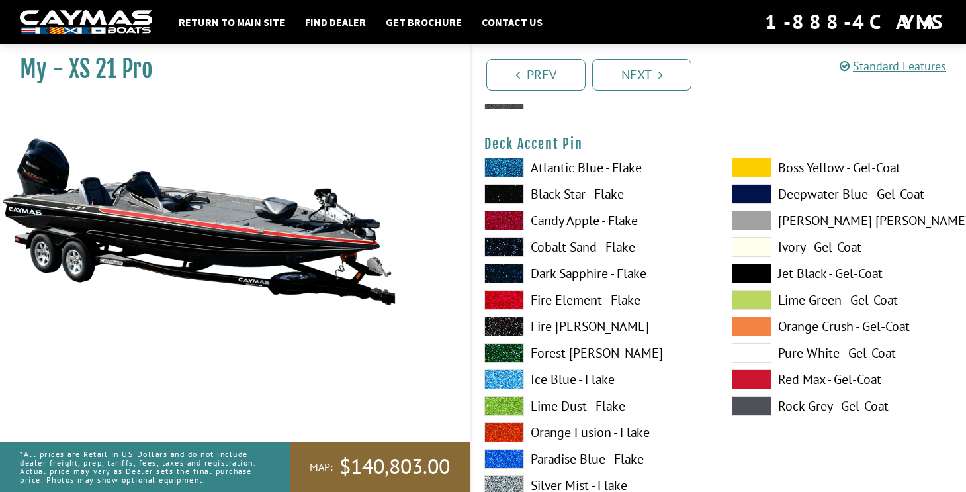
click at [759, 300] on span at bounding box center [752, 300] width 40 height 20
click at [757, 355] on span at bounding box center [752, 353] width 40 height 20
click at [619, 193] on label "Black Star - Flake" at bounding box center [595, 194] width 221 height 20
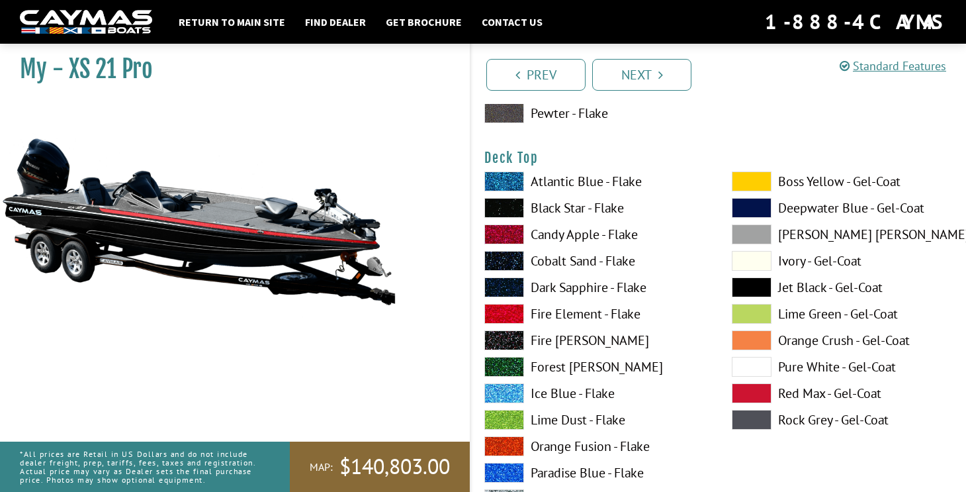
scroll to position [1644, 0]
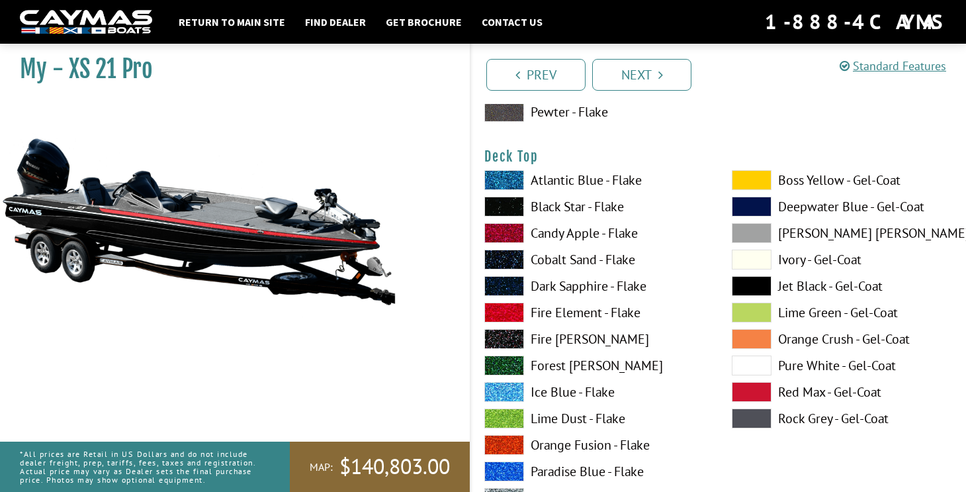
click at [635, 187] on label "Atlantic Blue - Flake" at bounding box center [595, 180] width 221 height 20
click at [628, 241] on label "Candy Apple - Flake" at bounding box center [595, 233] width 221 height 20
click at [757, 262] on span at bounding box center [752, 260] width 40 height 20
click at [771, 234] on span at bounding box center [752, 233] width 40 height 20
click at [757, 367] on span at bounding box center [752, 365] width 40 height 20
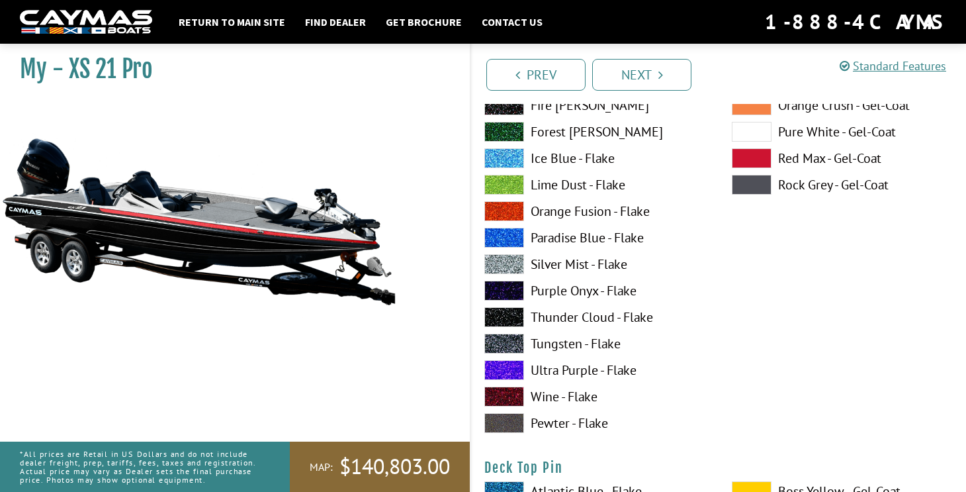
scroll to position [1877, 0]
click at [594, 397] on label "Wine - Flake" at bounding box center [595, 397] width 221 height 20
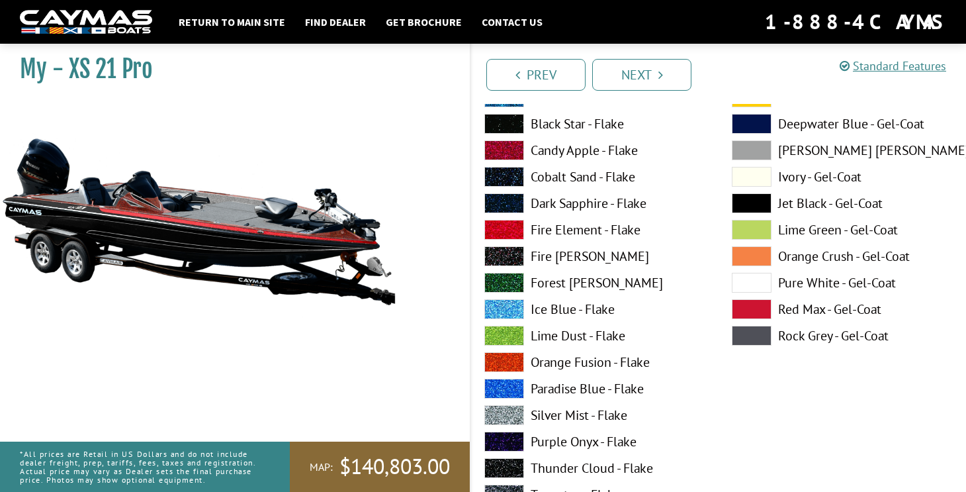
scroll to position [1713, 0]
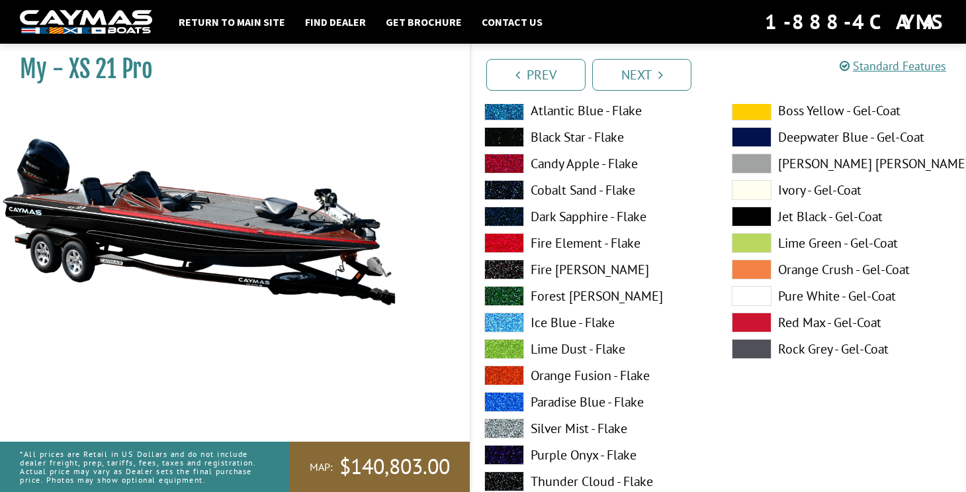
click at [630, 168] on label "Candy Apple - Flake" at bounding box center [595, 164] width 221 height 20
click at [633, 165] on label "Candy Apple - Flake" at bounding box center [595, 164] width 221 height 20
click at [633, 160] on label "Candy Apple - Flake" at bounding box center [595, 164] width 221 height 20
click at [625, 138] on label "Black Star - Flake" at bounding box center [595, 137] width 221 height 20
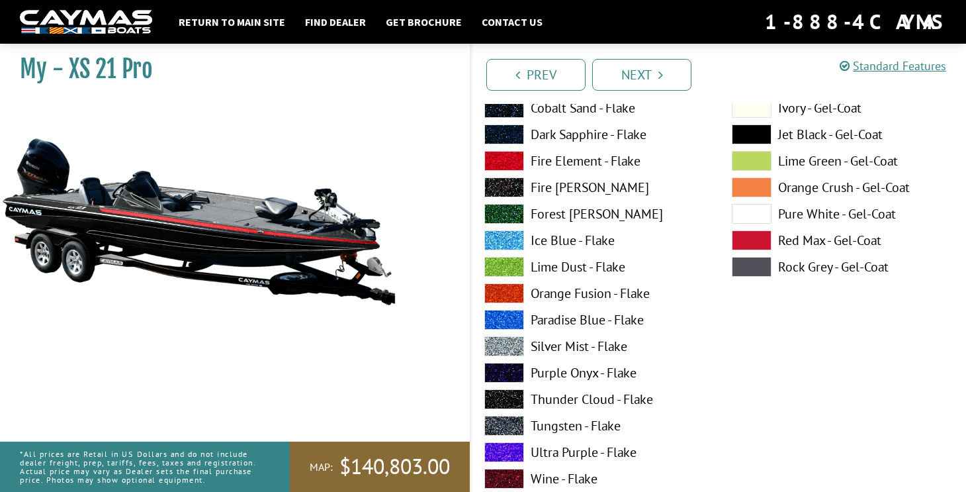
scroll to position [1801, 0]
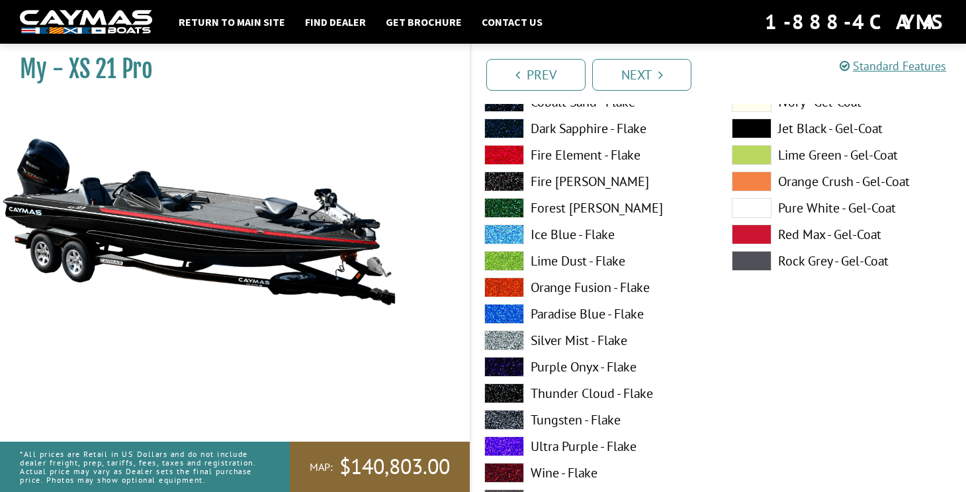
click at [625, 338] on label "Silver Mist - Flake" at bounding box center [595, 340] width 221 height 20
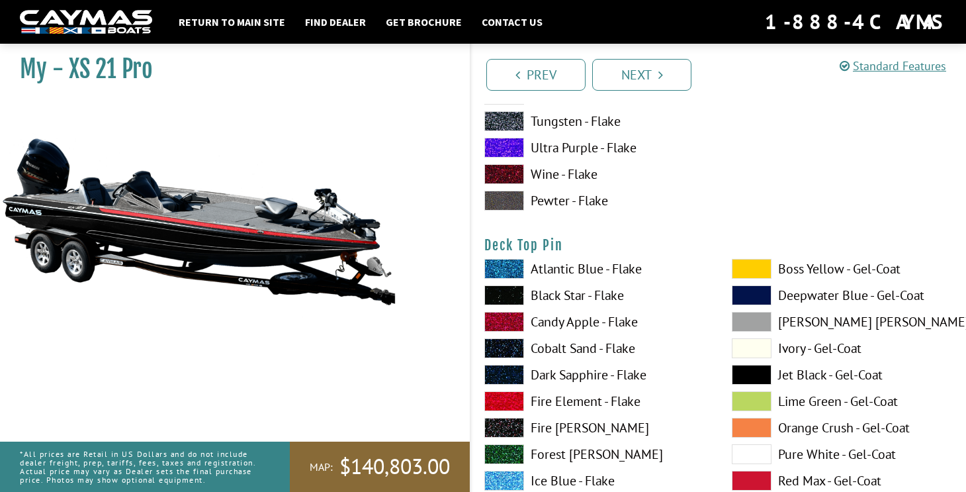
scroll to position [2102, 0]
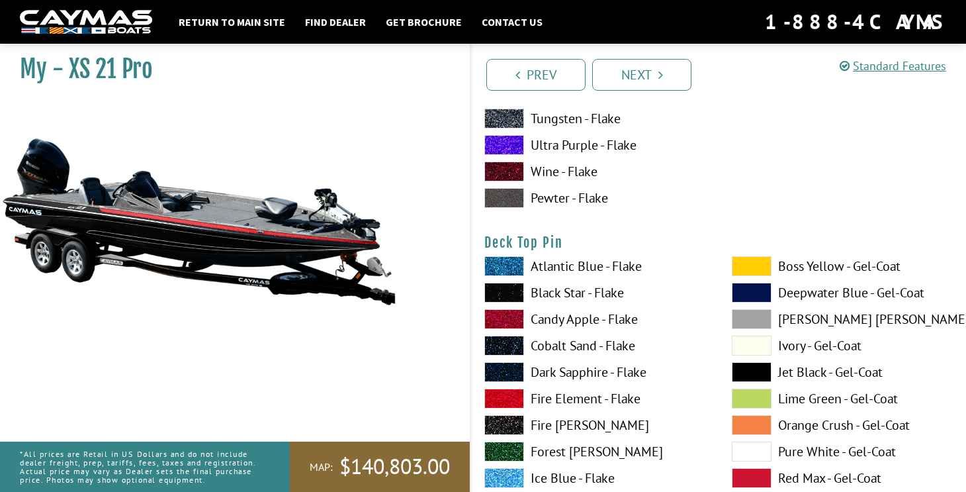
click at [620, 271] on label "Atlantic Blue - Flake" at bounding box center [595, 266] width 221 height 20
click at [618, 295] on label "Black Star - Flake" at bounding box center [595, 293] width 221 height 20
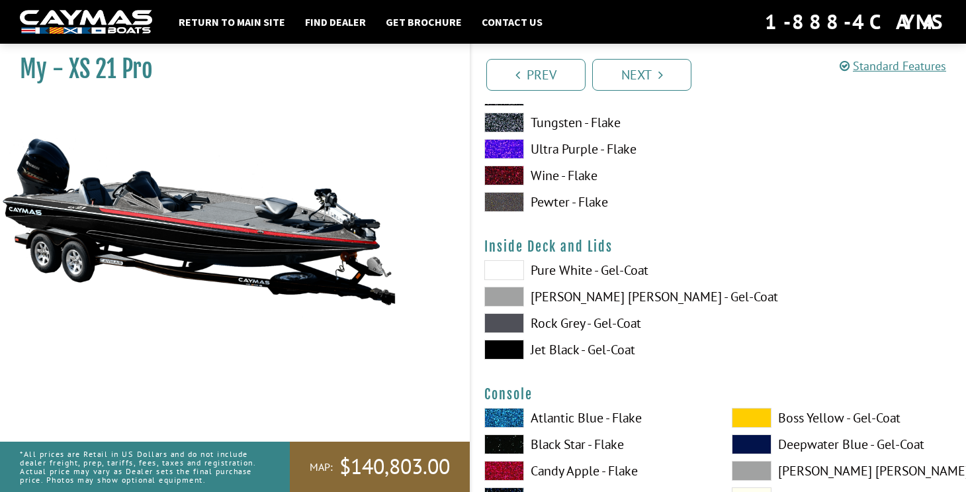
scroll to position [2651, 0]
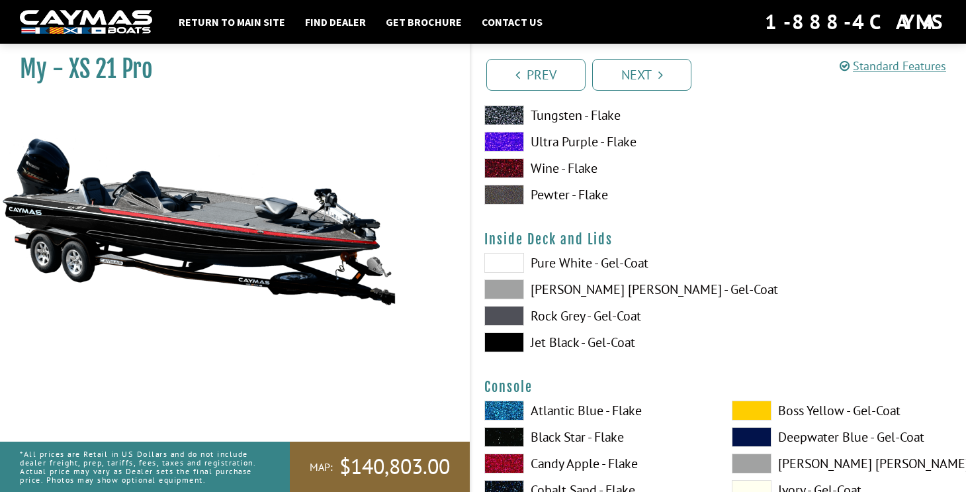
click at [635, 265] on label "Pure White - Gel-Coat" at bounding box center [595, 263] width 221 height 20
click at [633, 348] on label "Jet Black - Gel-Coat" at bounding box center [595, 342] width 221 height 20
click at [630, 318] on label "Rock Grey - Gel-Coat" at bounding box center [595, 316] width 221 height 20
click at [633, 297] on label "[PERSON_NAME] [PERSON_NAME] - Gel-Coat" at bounding box center [595, 289] width 221 height 20
click at [633, 266] on label "Pure White - Gel-Coat" at bounding box center [595, 263] width 221 height 20
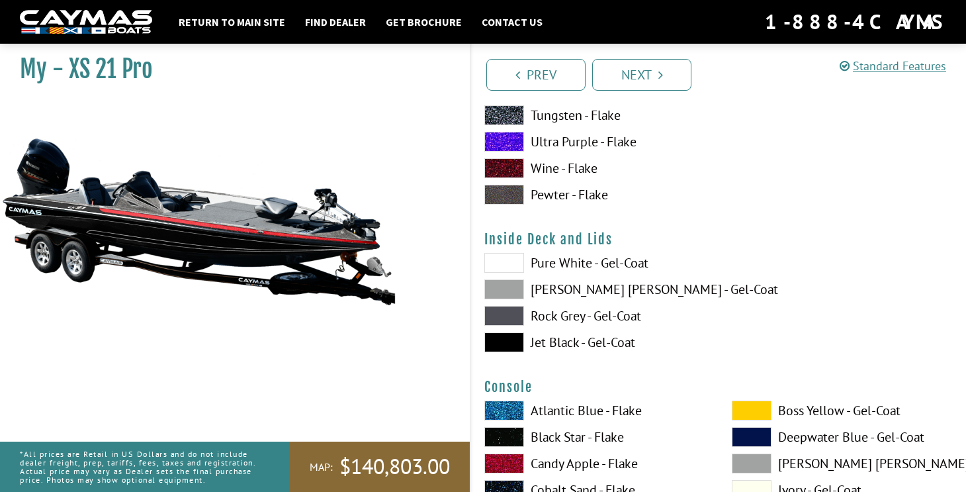
click at [637, 282] on label "[PERSON_NAME] [PERSON_NAME] - Gel-Coat" at bounding box center [595, 289] width 221 height 20
click at [630, 322] on label "Rock Grey - Gel-Coat" at bounding box center [595, 316] width 221 height 20
click at [639, 350] on label "Jet Black - Gel-Coat" at bounding box center [595, 342] width 221 height 20
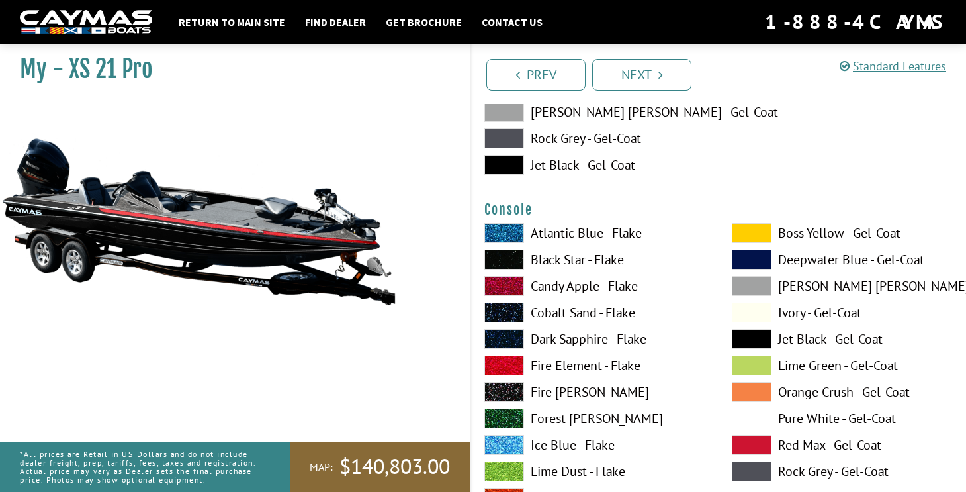
scroll to position [2830, 0]
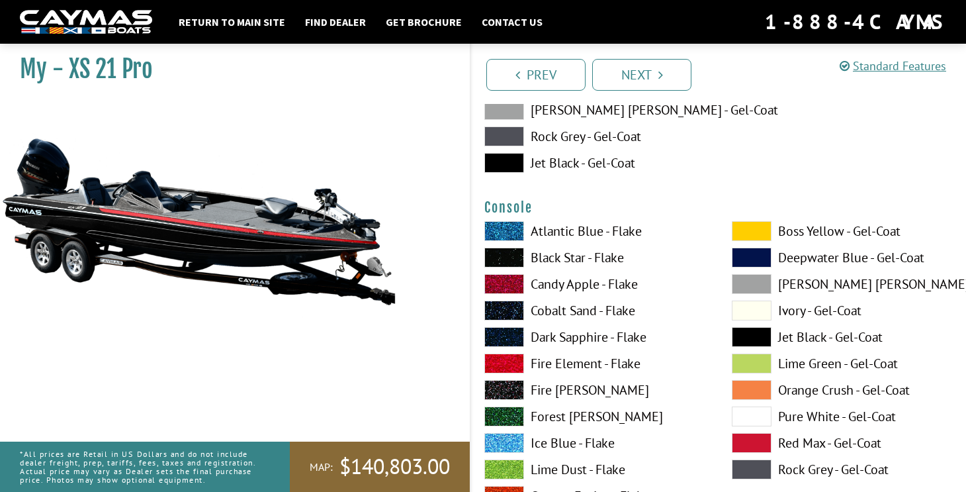
click at [620, 288] on label "Candy Apple - Flake" at bounding box center [595, 284] width 221 height 20
click at [757, 309] on span at bounding box center [752, 311] width 40 height 20
click at [620, 254] on label "Black Star - Flake" at bounding box center [595, 258] width 221 height 20
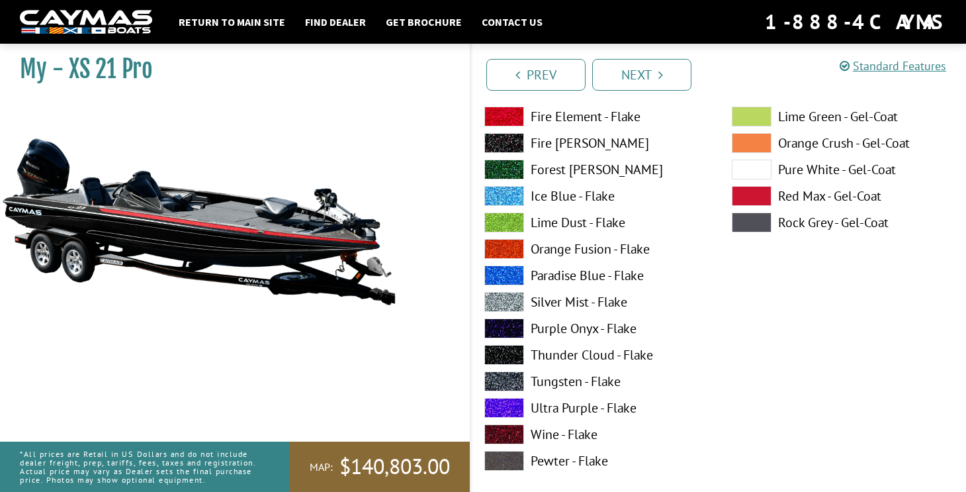
scroll to position [3085, 0]
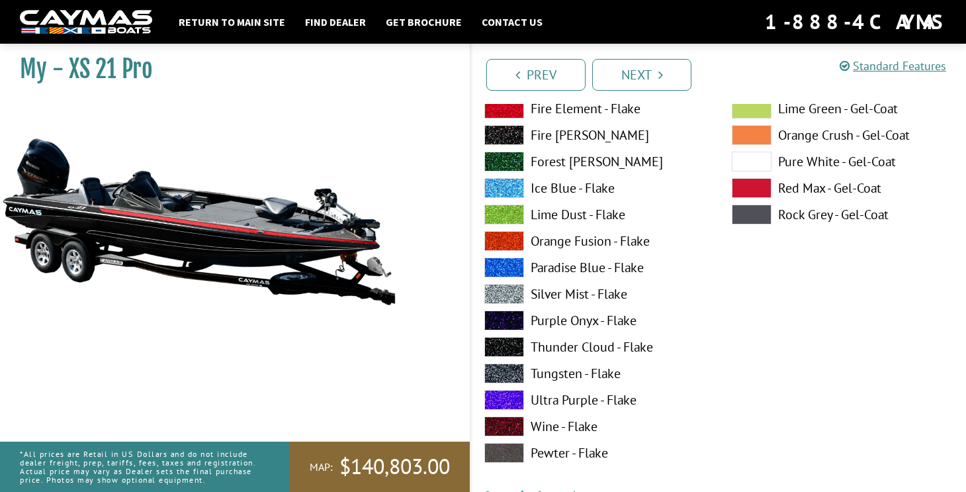
click at [635, 325] on label "Purple Onyx - Flake" at bounding box center [595, 320] width 221 height 20
click at [643, 349] on label "Thunder Cloud - Flake" at bounding box center [595, 347] width 221 height 20
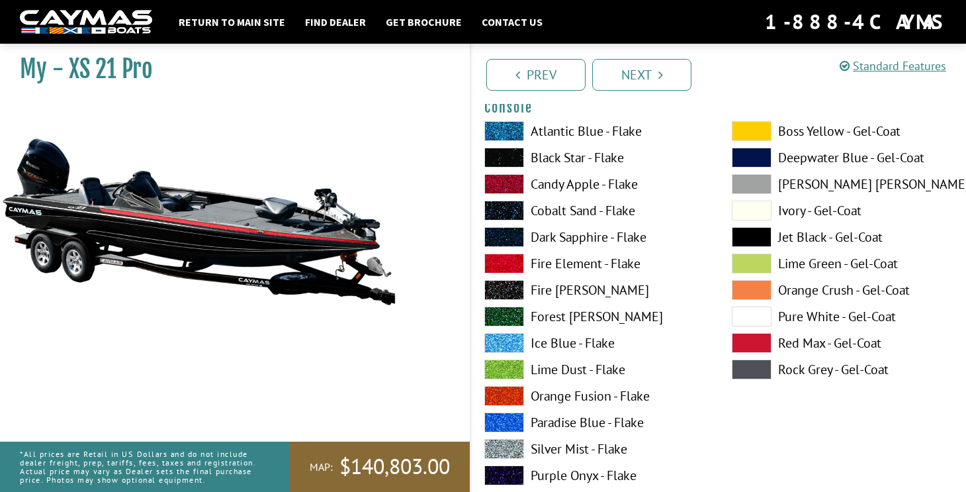
scroll to position [2895, 0]
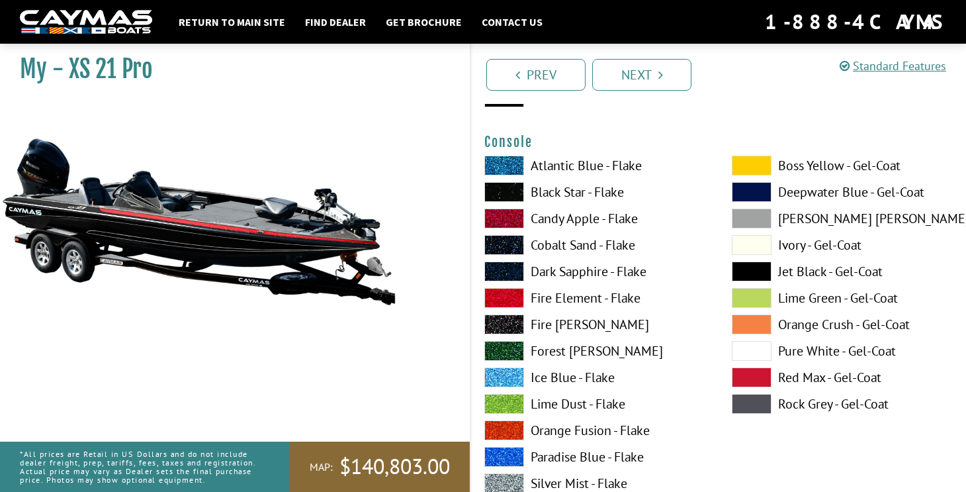
click at [628, 197] on label "Black Star - Flake" at bounding box center [595, 192] width 221 height 20
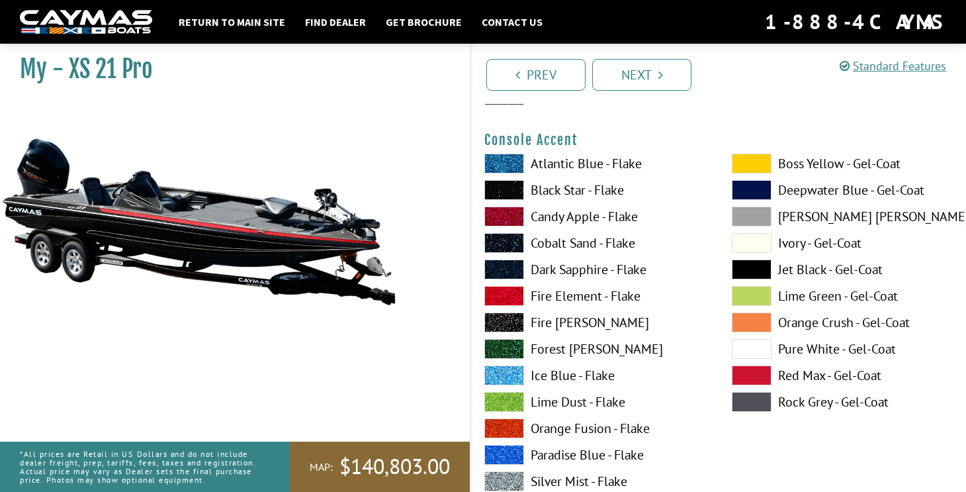
scroll to position [3455, 0]
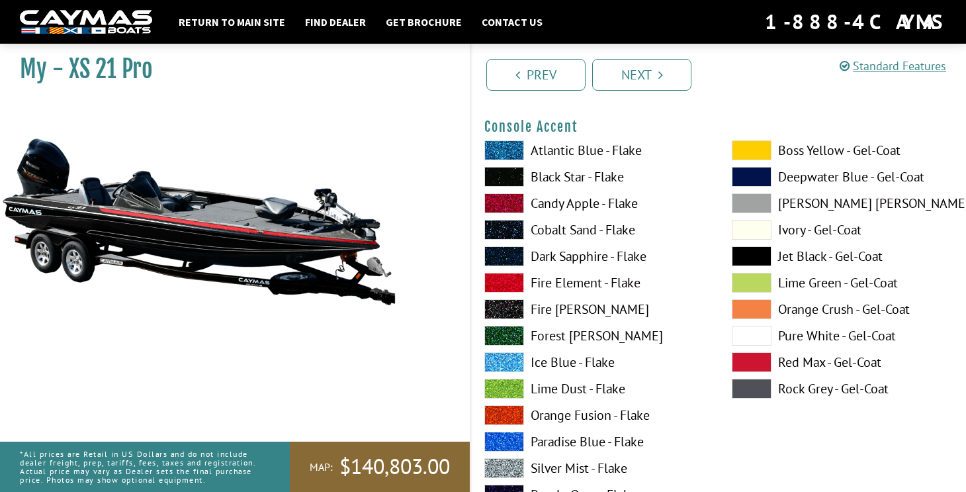
click at [624, 183] on label "Black Star - Flake" at bounding box center [595, 177] width 221 height 20
click at [630, 201] on label "Candy Apple - Flake" at bounding box center [595, 203] width 221 height 20
click at [767, 220] on span at bounding box center [752, 230] width 40 height 20
click at [763, 193] on span at bounding box center [752, 203] width 40 height 20
click at [765, 288] on span at bounding box center [752, 283] width 40 height 20
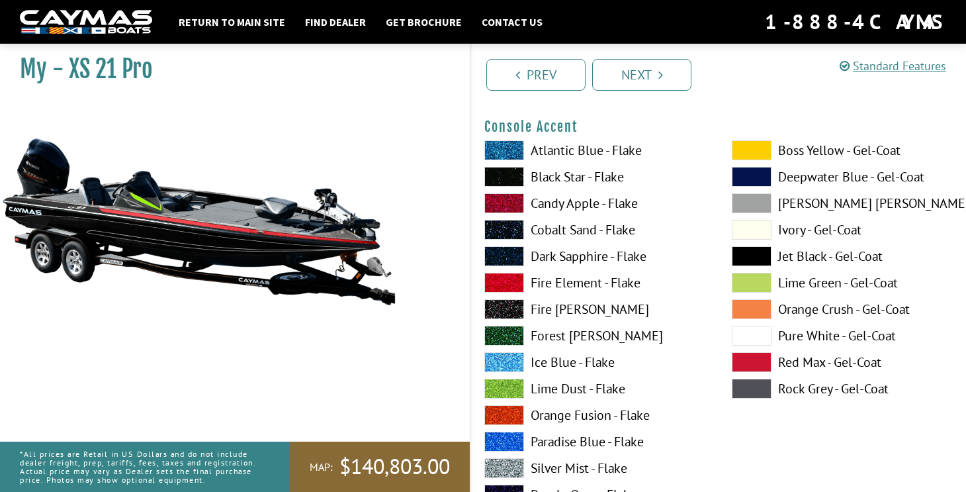
click at [768, 302] on span at bounding box center [752, 309] width 40 height 20
click at [749, 367] on span at bounding box center [752, 362] width 40 height 20
click at [622, 207] on label "Candy Apple - Flake" at bounding box center [595, 203] width 221 height 20
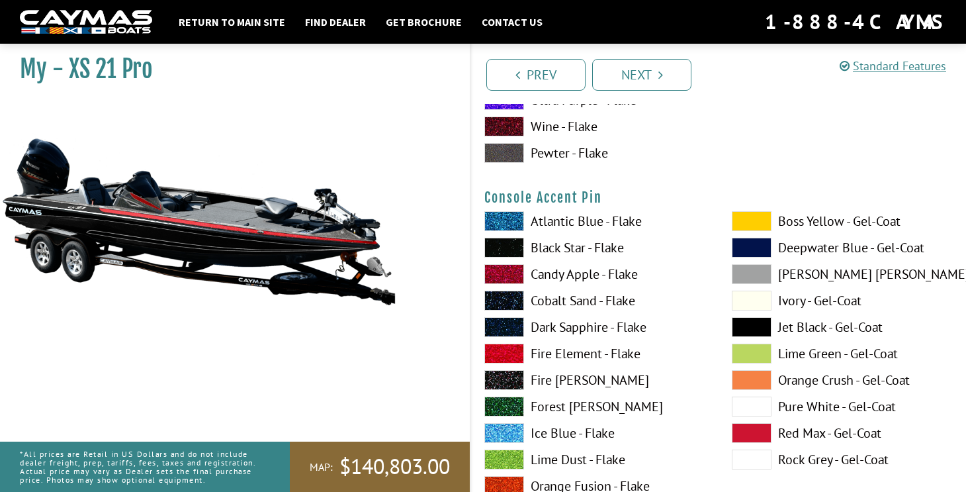
scroll to position [3932, 0]
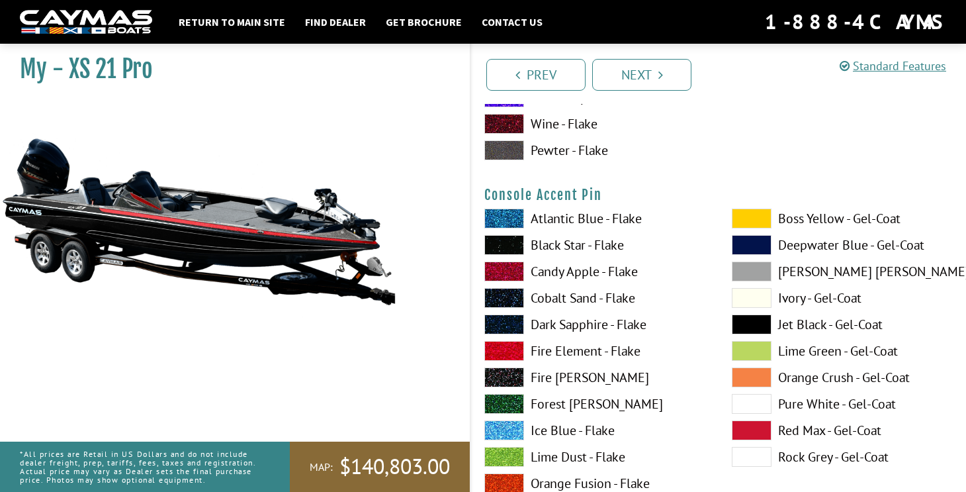
click at [757, 295] on span at bounding box center [752, 298] width 40 height 20
click at [621, 243] on label "Black Star - Flake" at bounding box center [595, 245] width 221 height 20
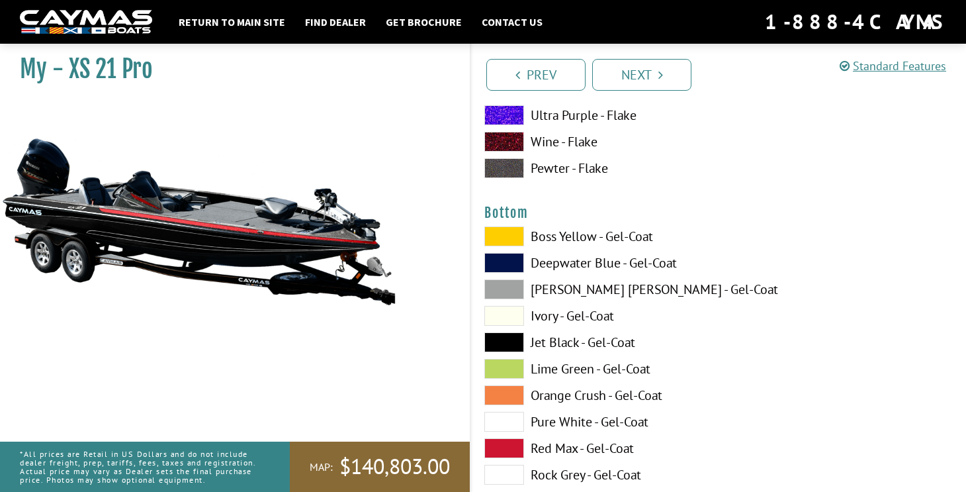
scroll to position [4491, 0]
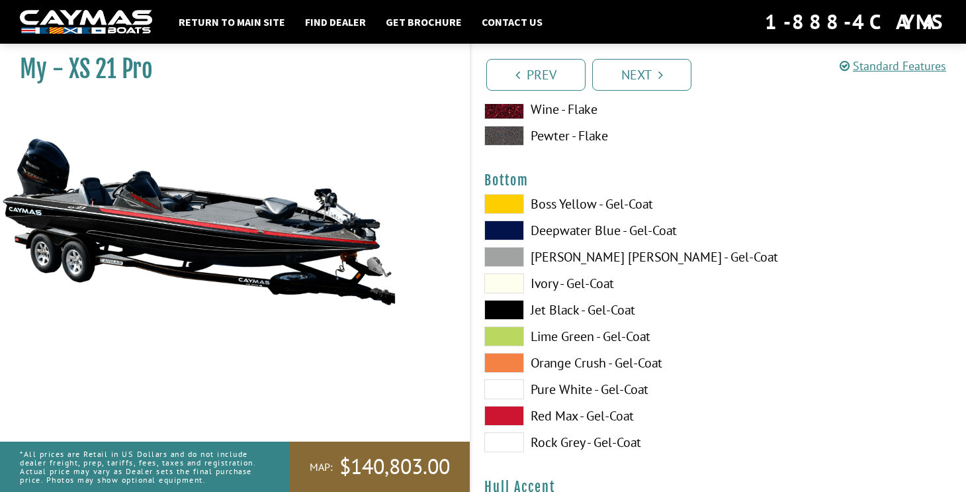
click at [651, 205] on label "Boss Yellow - Gel-Coat" at bounding box center [595, 204] width 221 height 20
click at [630, 278] on label "Ivory - Gel-Coat" at bounding box center [595, 283] width 221 height 20
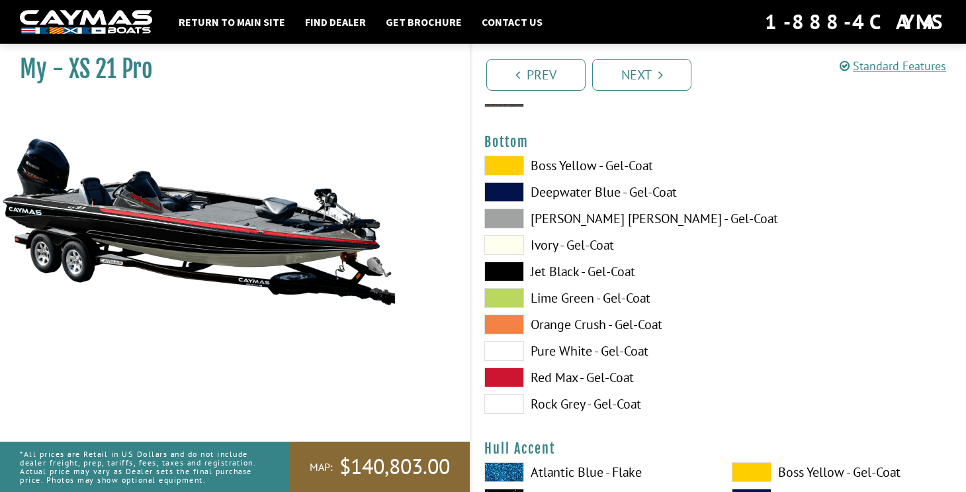
scroll to position [4536, 0]
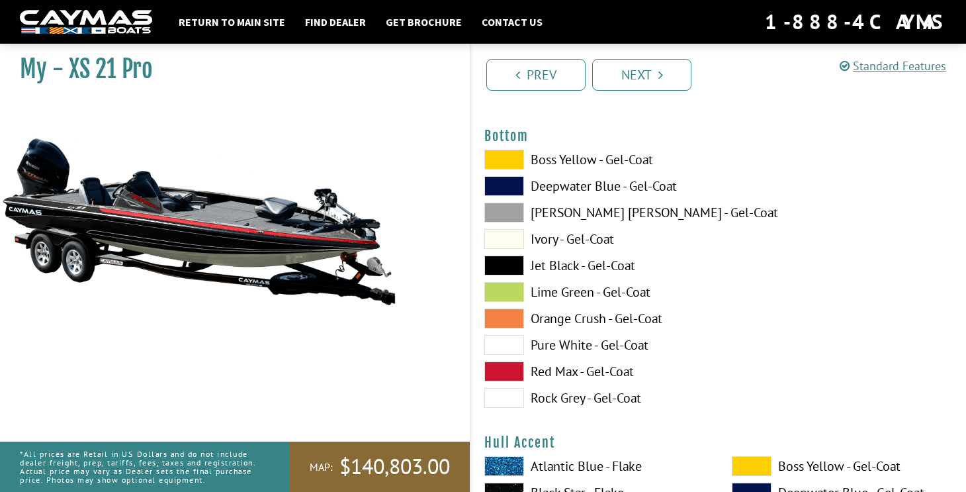
click at [632, 267] on label "Jet Black - Gel-Coat" at bounding box center [595, 266] width 221 height 20
click at [630, 373] on label "Red Max - Gel-Coat" at bounding box center [595, 371] width 221 height 20
click at [626, 261] on label "Jet Black - Gel-Coat" at bounding box center [595, 266] width 221 height 20
click at [633, 371] on label "Red Max - Gel-Coat" at bounding box center [595, 371] width 221 height 20
click at [611, 233] on label "Ivory - Gel-Coat" at bounding box center [595, 239] width 221 height 20
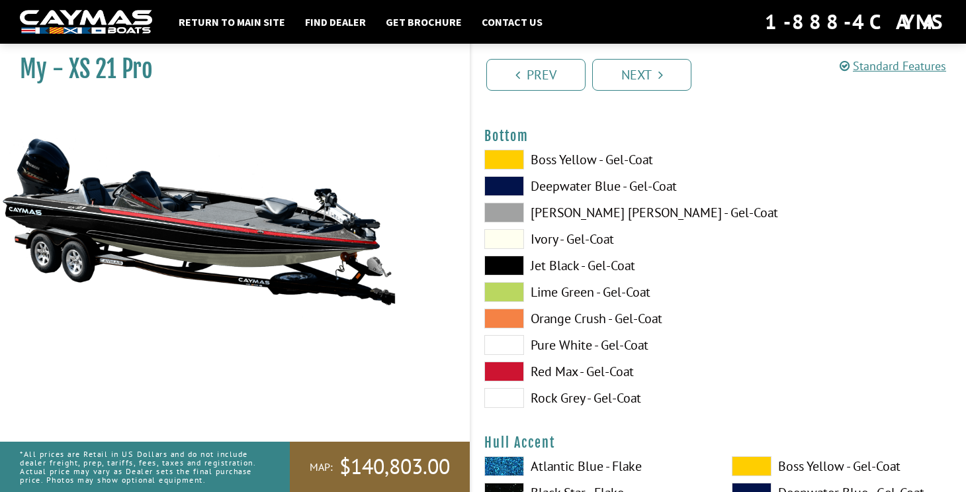
click at [618, 267] on label "Jet Black - Gel-Coat" at bounding box center [595, 266] width 221 height 20
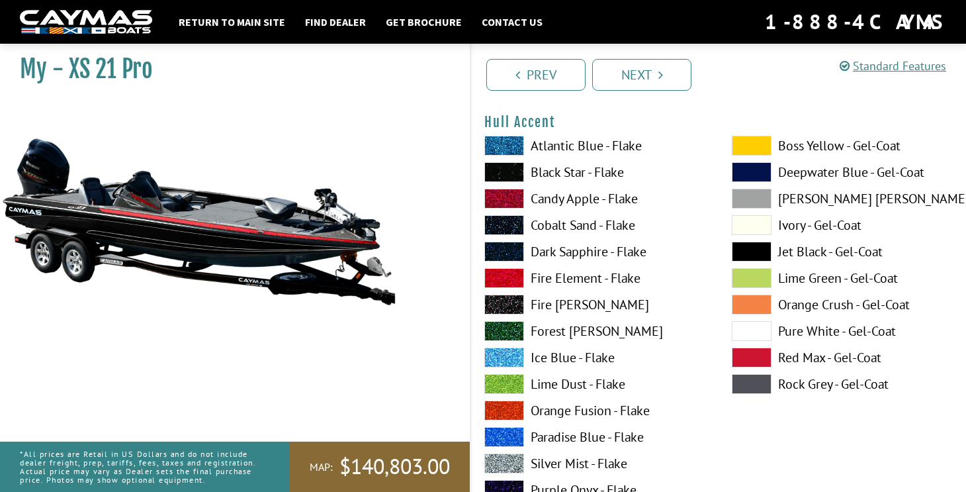
scroll to position [4842, 0]
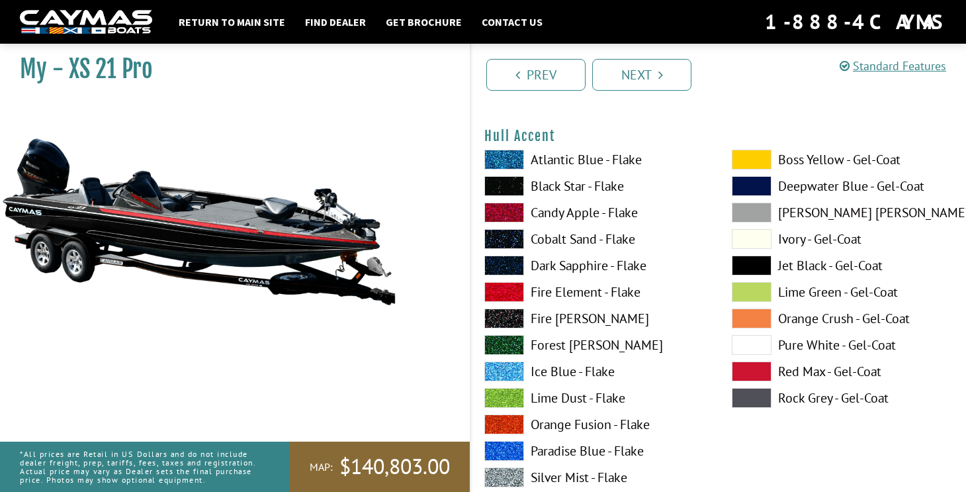
click at [622, 216] on label "Candy Apple - Flake" at bounding box center [595, 213] width 221 height 20
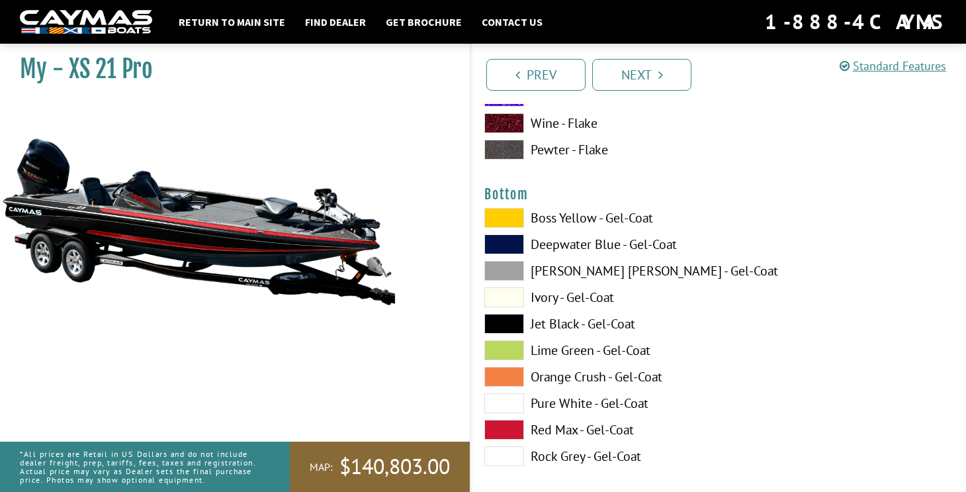
scroll to position [4483, 0]
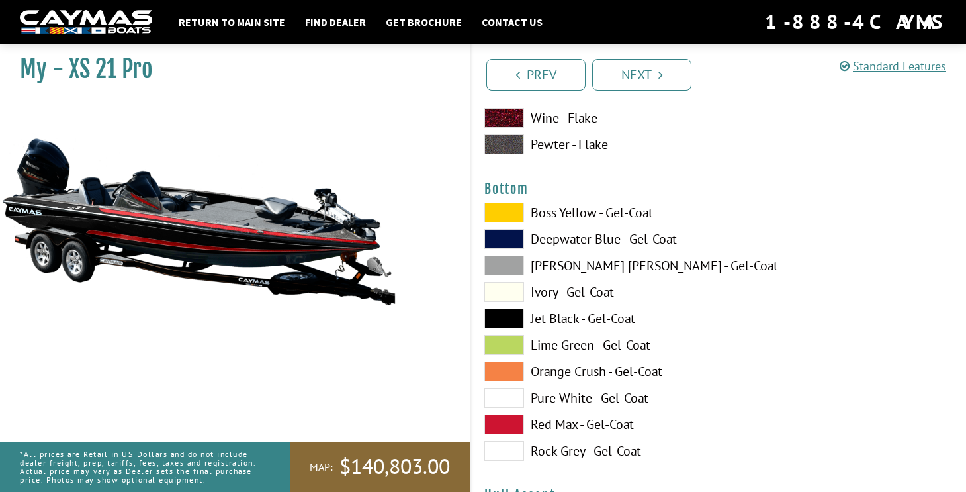
click at [641, 338] on label "Lime Green - Gel-Coat" at bounding box center [595, 345] width 221 height 20
click at [611, 312] on label "Jet Black - Gel-Coat" at bounding box center [595, 318] width 221 height 20
click at [612, 297] on label "Ivory - Gel-Coat" at bounding box center [595, 292] width 221 height 20
click at [627, 347] on label "Lime Green - Gel-Coat" at bounding box center [595, 345] width 221 height 20
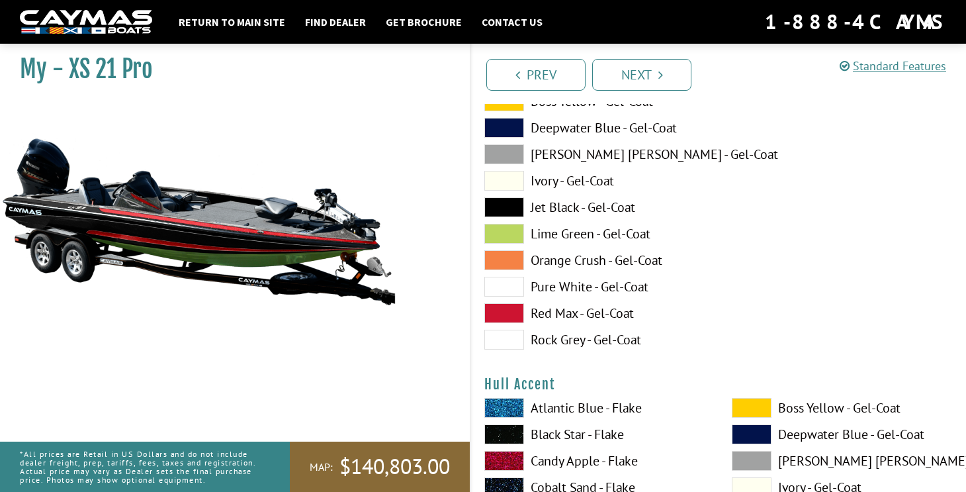
scroll to position [4597, 0]
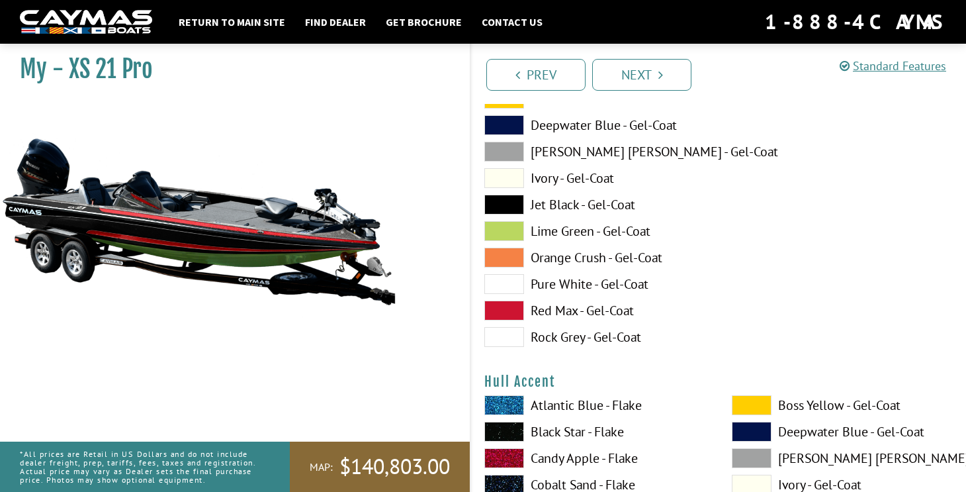
click at [514, 204] on span at bounding box center [505, 205] width 40 height 20
click at [522, 150] on span at bounding box center [505, 152] width 40 height 20
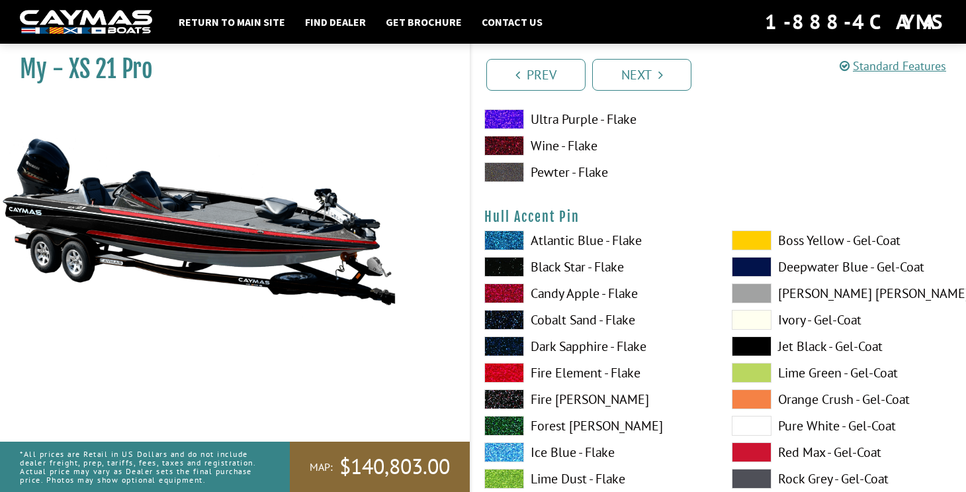
scroll to position [5316, 0]
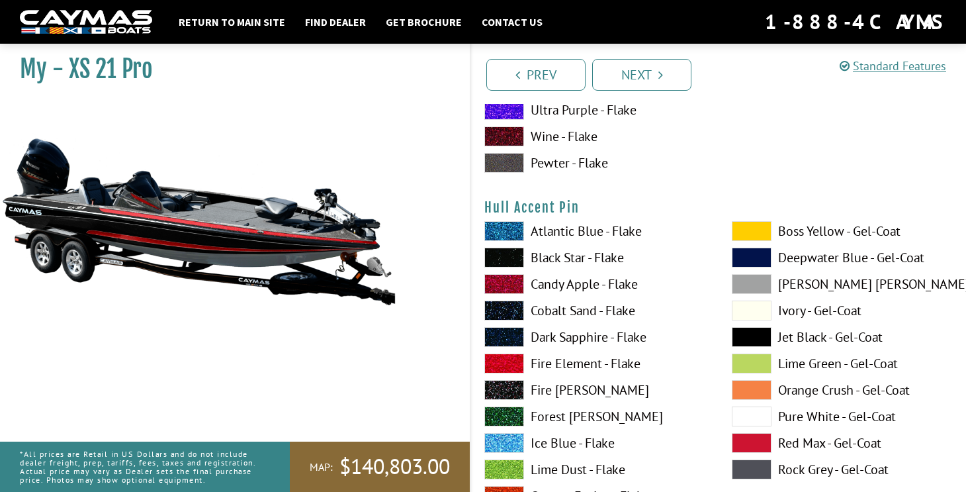
click at [619, 263] on label "Black Star - Flake" at bounding box center [595, 258] width 221 height 20
click at [608, 223] on label "Atlantic Blue - Flake" at bounding box center [595, 231] width 221 height 20
click at [617, 285] on label "Candy Apple - Flake" at bounding box center [595, 284] width 221 height 20
click at [753, 314] on span at bounding box center [752, 311] width 40 height 20
click at [771, 291] on span at bounding box center [752, 284] width 40 height 20
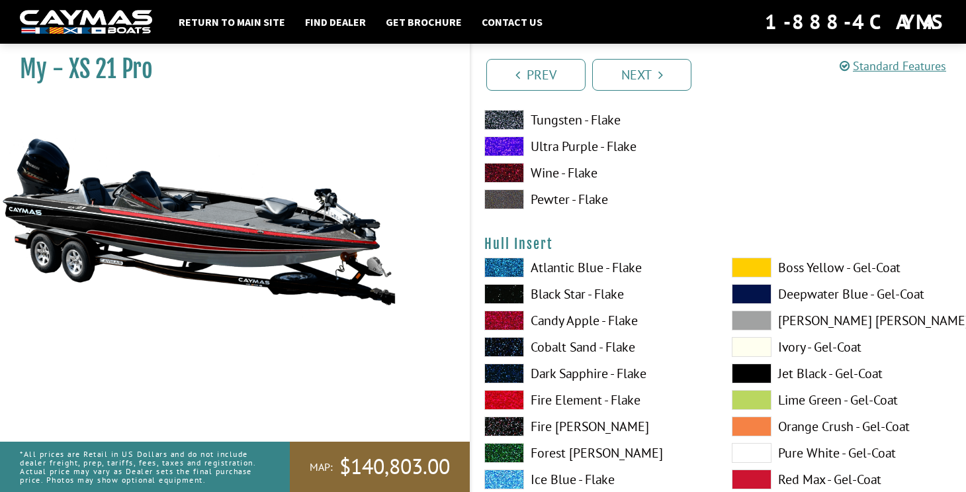
scroll to position [5853, 0]
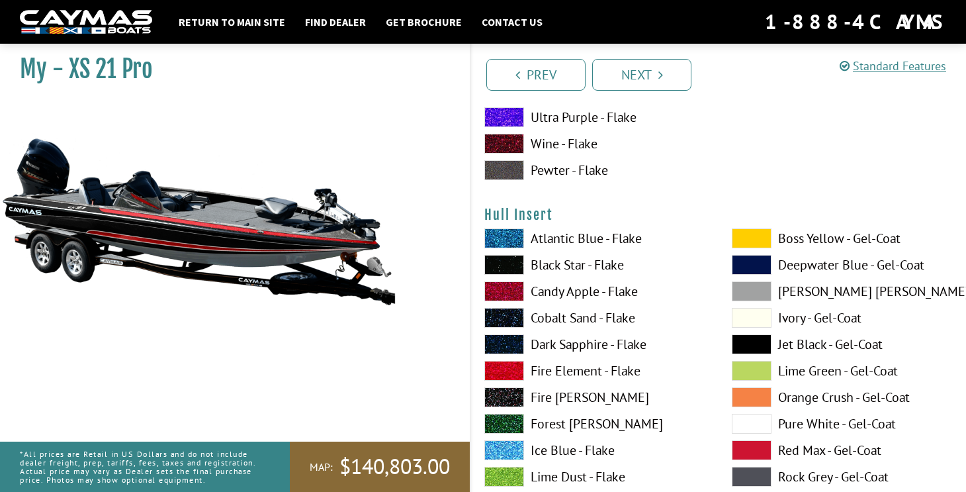
click at [622, 242] on label "Atlantic Blue - Flake" at bounding box center [595, 238] width 221 height 20
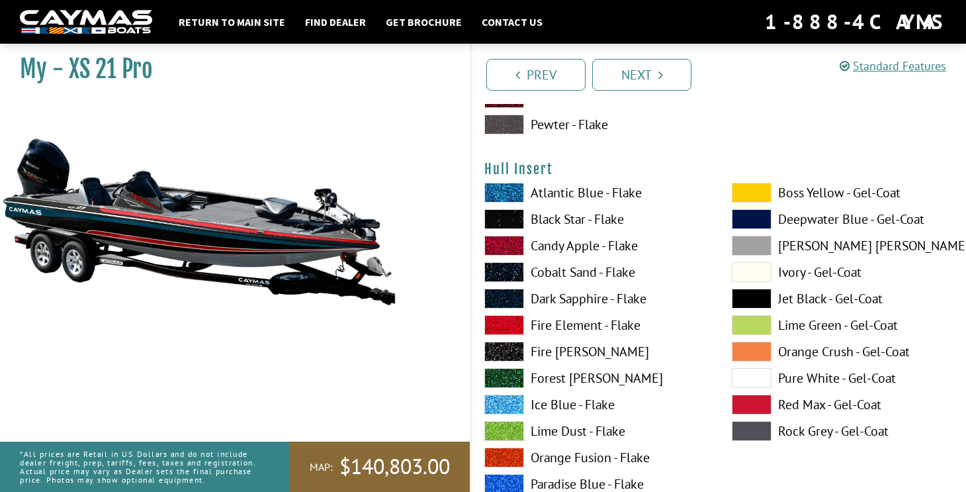
scroll to position [5900, 0]
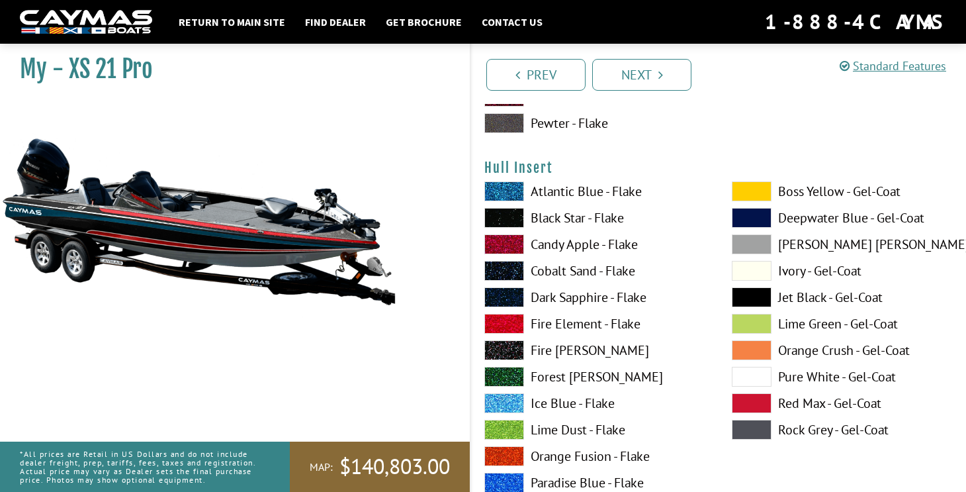
click at [771, 269] on span at bounding box center [752, 271] width 40 height 20
click at [612, 250] on label "Candy Apple - Flake" at bounding box center [595, 244] width 221 height 20
click at [623, 218] on label "Black Star - Flake" at bounding box center [595, 218] width 221 height 20
click at [622, 248] on label "Candy Apple - Flake" at bounding box center [595, 244] width 221 height 20
click at [626, 246] on label "Candy Apple - Flake" at bounding box center [595, 244] width 221 height 20
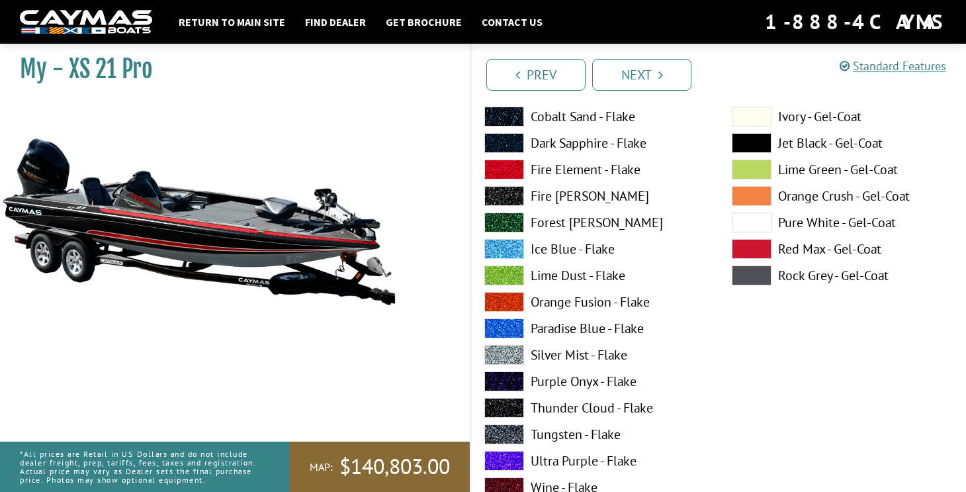
scroll to position [6068, 0]
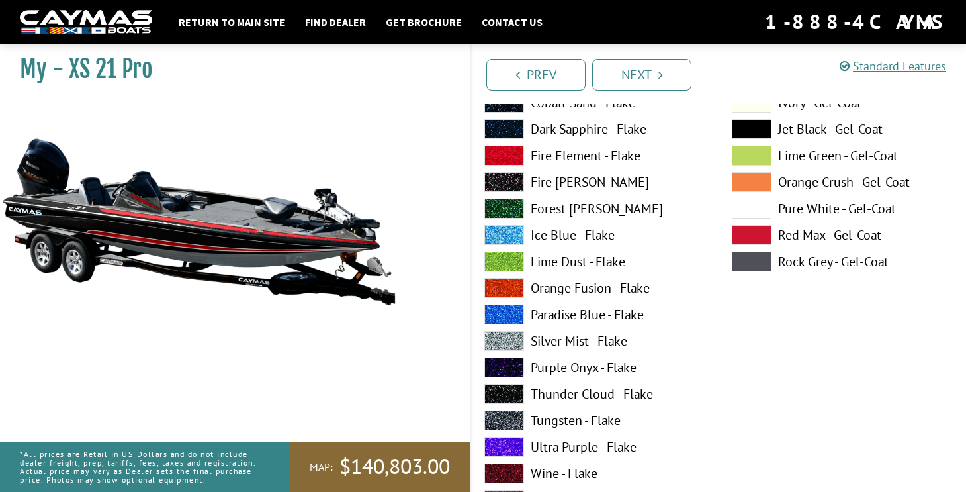
click at [639, 340] on label "Silver Mist - Flake" at bounding box center [595, 341] width 221 height 20
click at [630, 373] on label "Purple Onyx - Flake" at bounding box center [595, 367] width 221 height 20
click at [651, 387] on label "Thunder Cloud - Flake" at bounding box center [595, 394] width 221 height 20
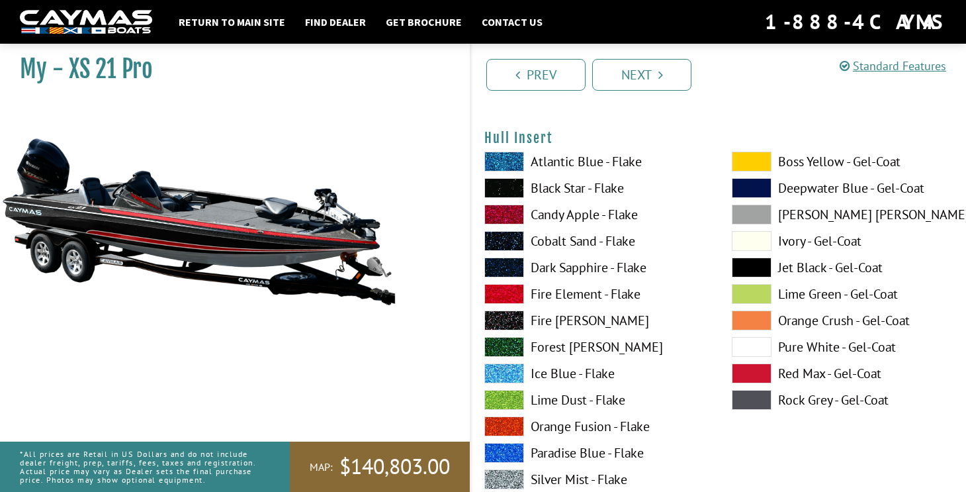
scroll to position [5915, 0]
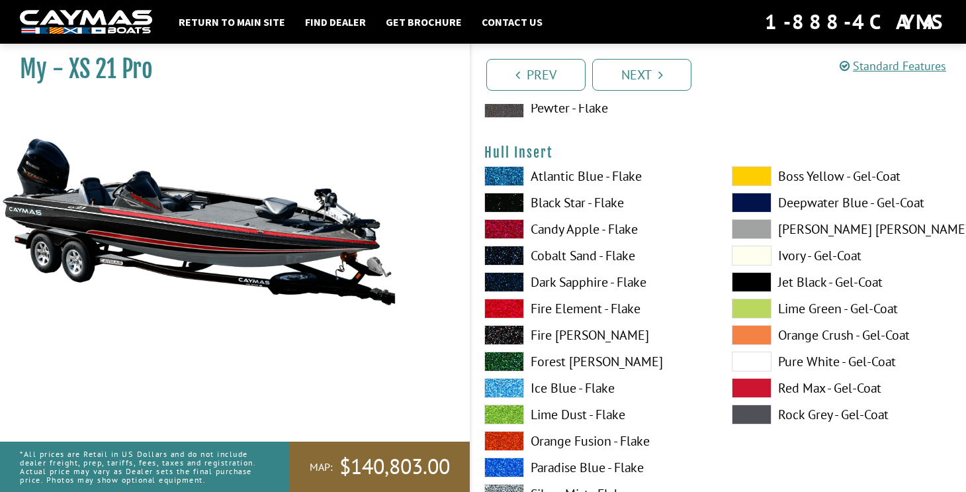
click at [626, 299] on label "Fire Element - Flake" at bounding box center [595, 309] width 221 height 20
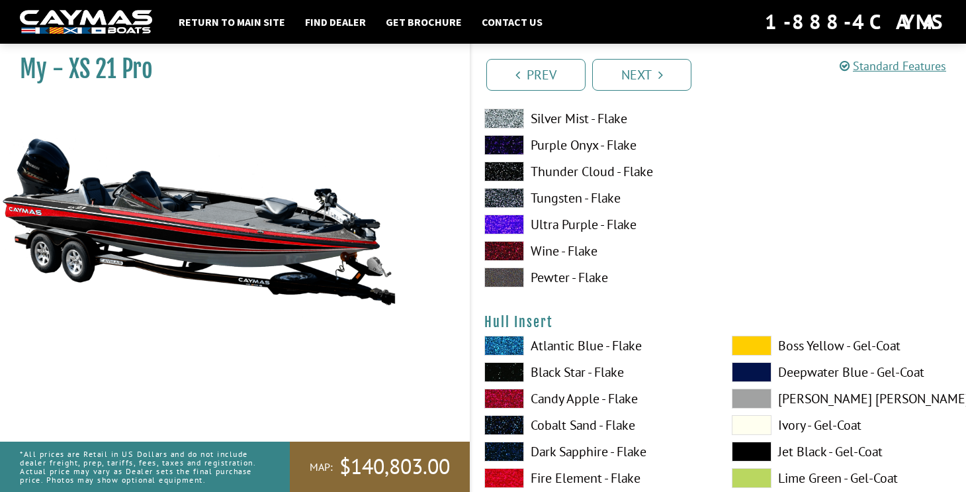
scroll to position [5719, 0]
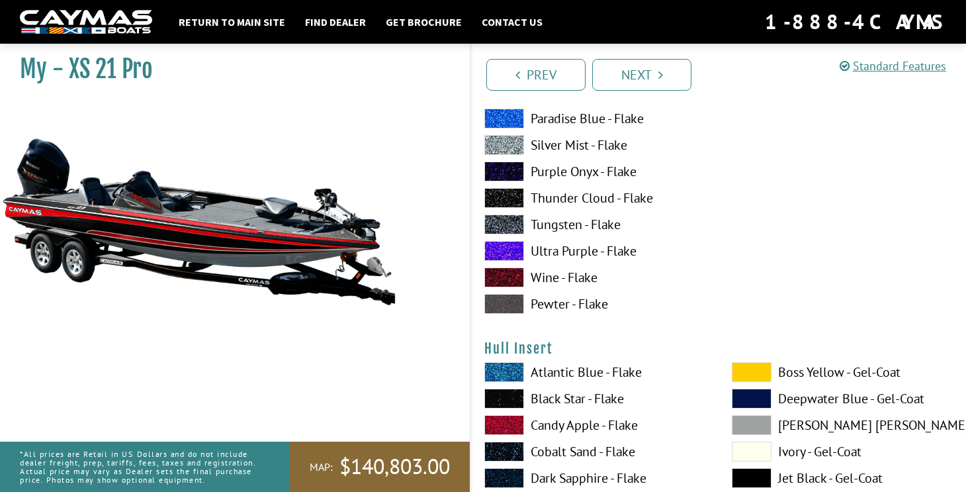
click at [612, 415] on label "Candy Apple - Flake" at bounding box center [595, 425] width 221 height 20
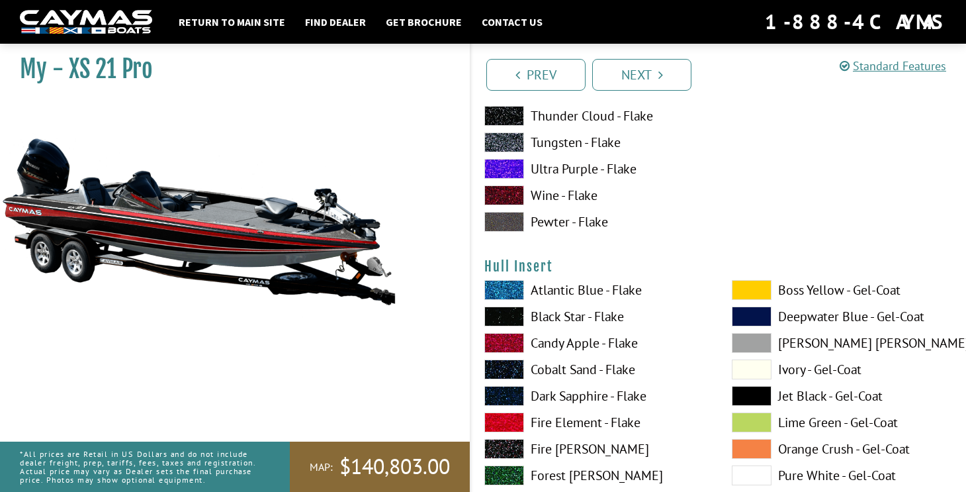
scroll to position [5849, 0]
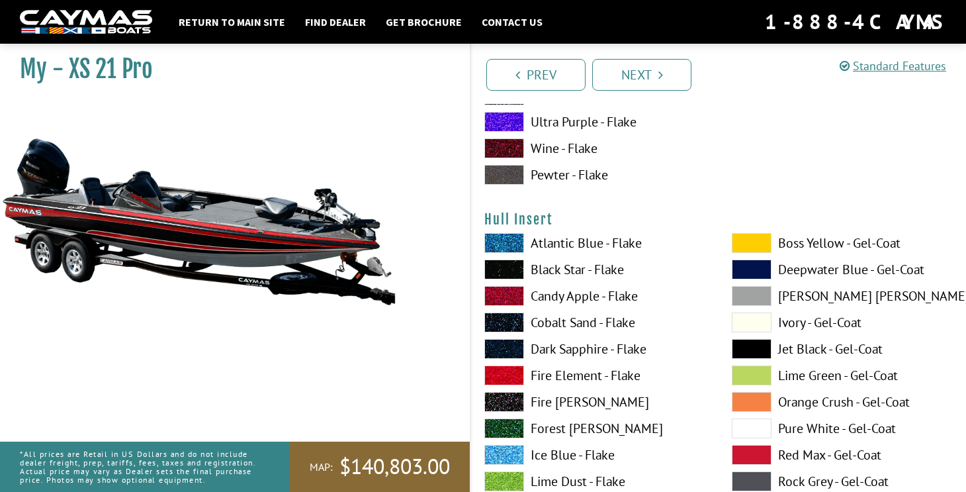
click at [863, 365] on label "Lime Green - Gel-Coat" at bounding box center [842, 375] width 221 height 20
click at [854, 357] on label "Jet Black - Gel-Coat" at bounding box center [842, 349] width 221 height 20
click at [830, 450] on label "Red Max - Gel-Coat" at bounding box center [842, 455] width 221 height 20
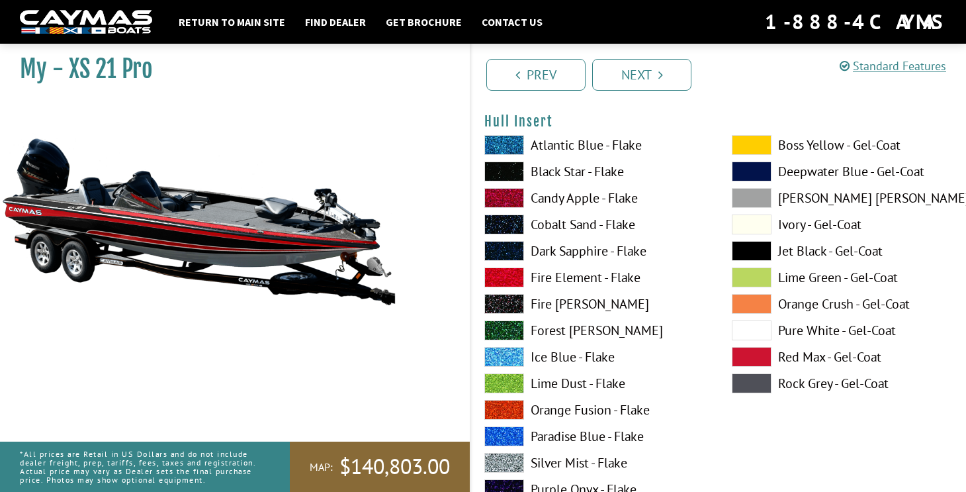
scroll to position [5947, 0]
click at [872, 326] on label "Pure White - Gel-Coat" at bounding box center [842, 330] width 221 height 20
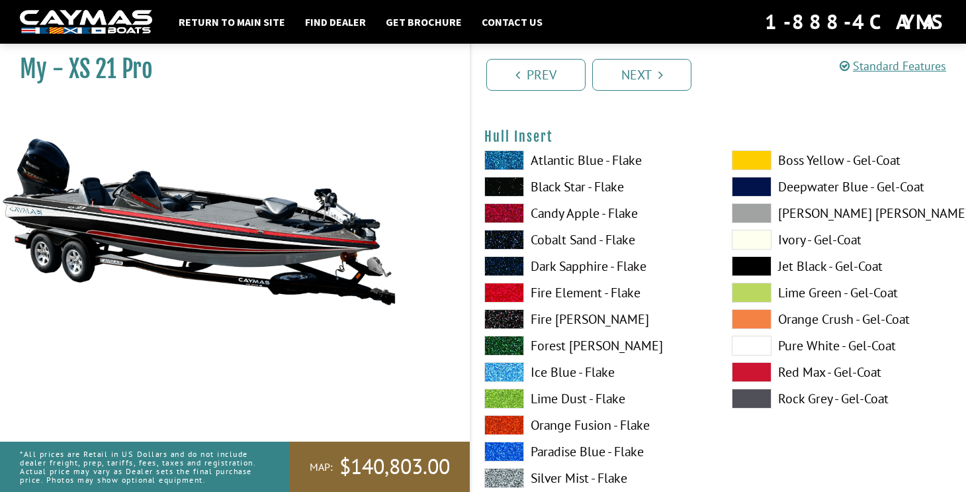
scroll to position [5917, 0]
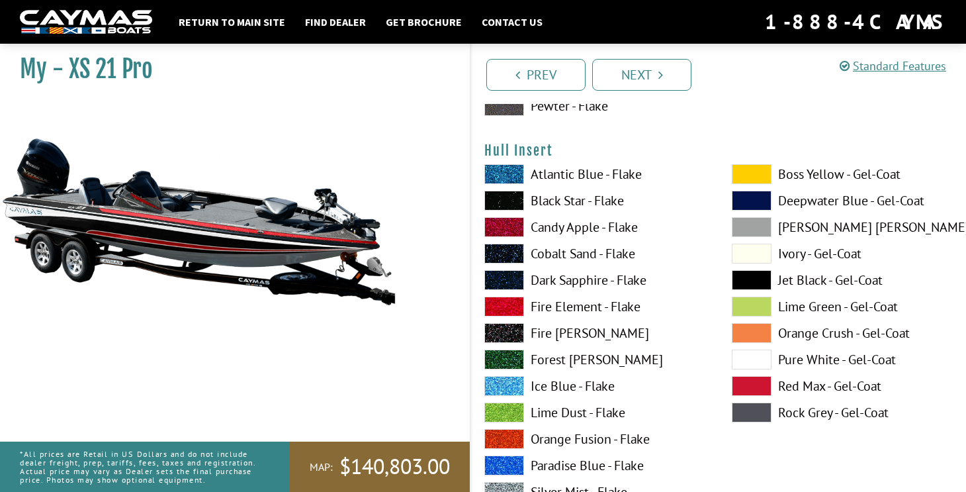
click at [612, 180] on label "Atlantic Blue - Flake" at bounding box center [595, 174] width 221 height 20
click at [612, 199] on label "Black Star - Flake" at bounding box center [595, 201] width 221 height 20
click at [604, 230] on label "Candy Apple - Flake" at bounding box center [595, 227] width 221 height 20
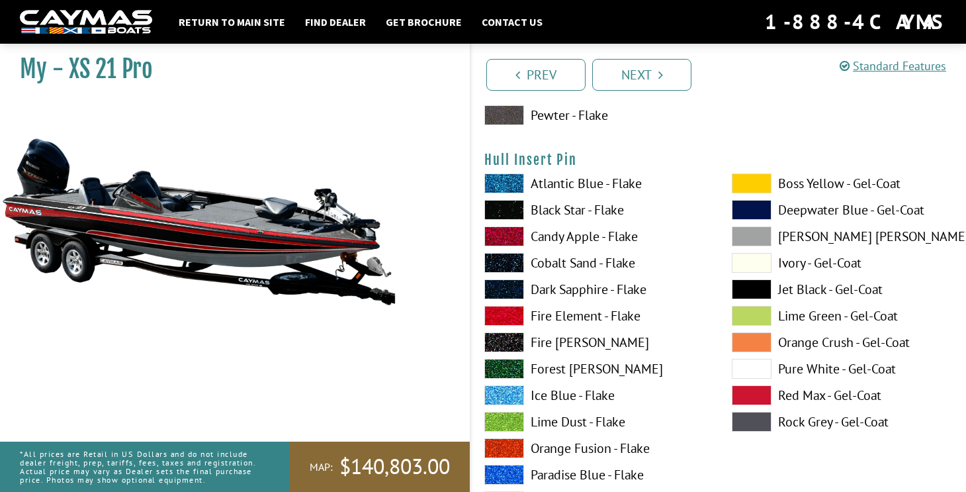
scroll to position [6454, 0]
click at [762, 177] on span at bounding box center [752, 183] width 40 height 20
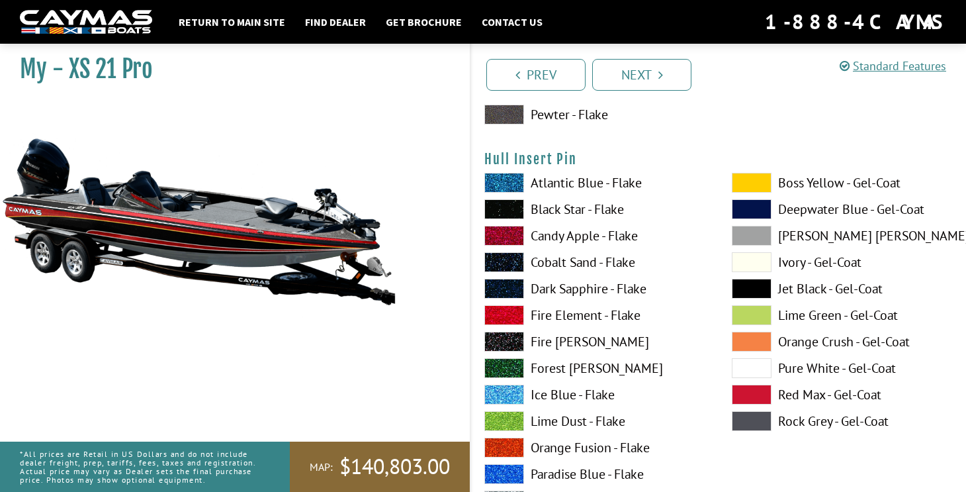
click at [765, 265] on span at bounding box center [752, 262] width 40 height 20
click at [767, 233] on span at bounding box center [752, 236] width 40 height 20
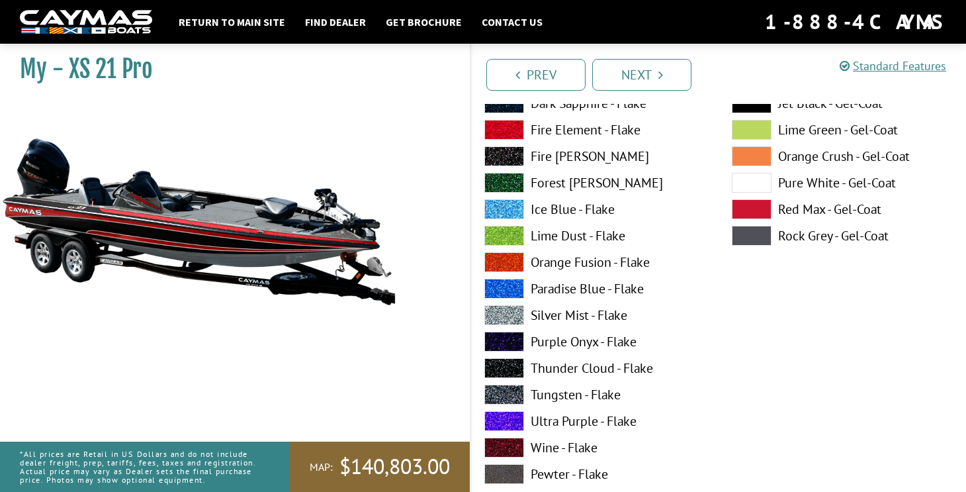
scroll to position [6707, 0]
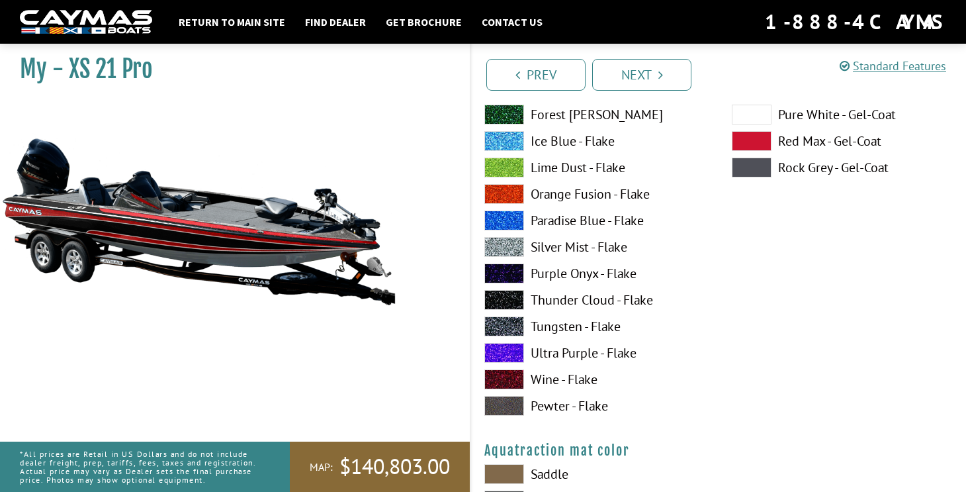
click at [612, 328] on label "Tungsten - Flake" at bounding box center [595, 326] width 221 height 20
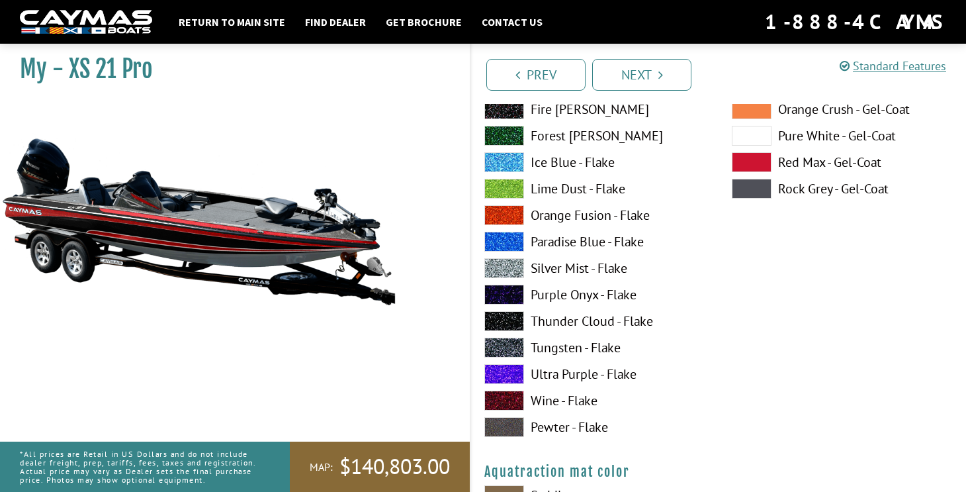
scroll to position [6611, 0]
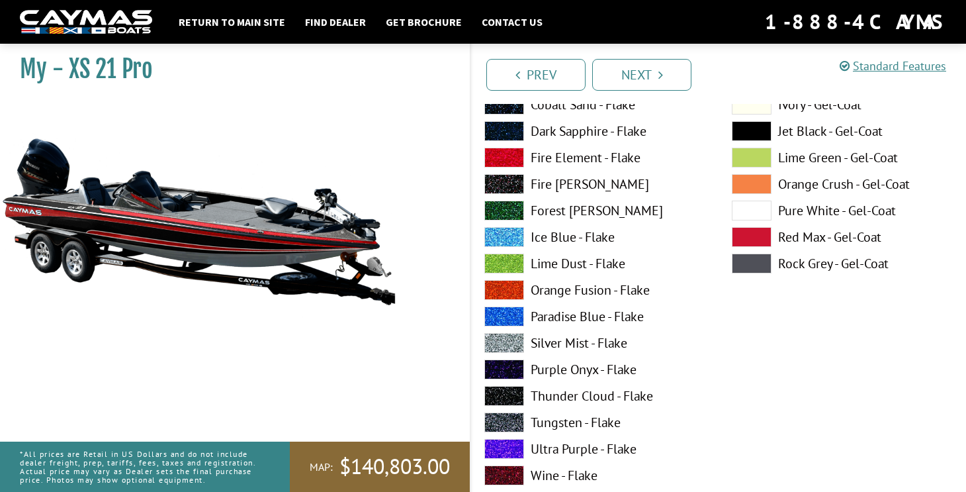
click at [645, 395] on label "Thunder Cloud - Flake" at bounding box center [595, 396] width 221 height 20
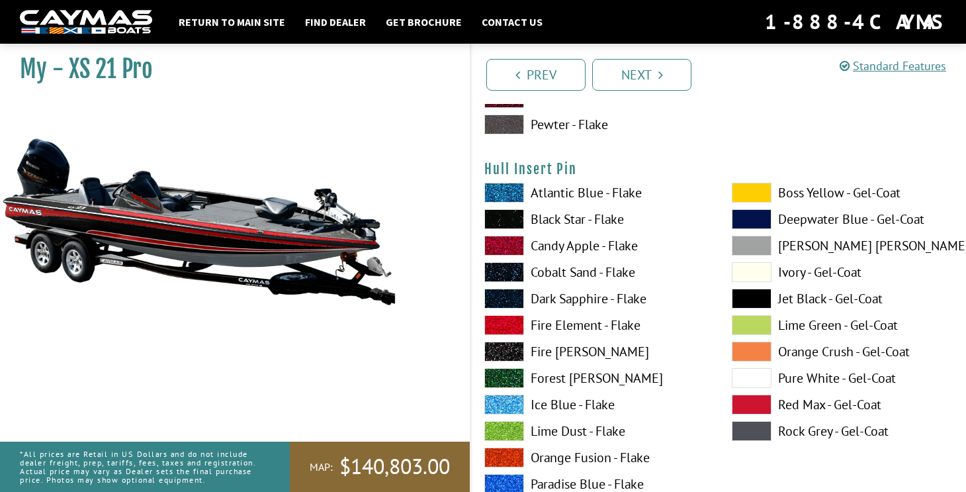
scroll to position [6441, 0]
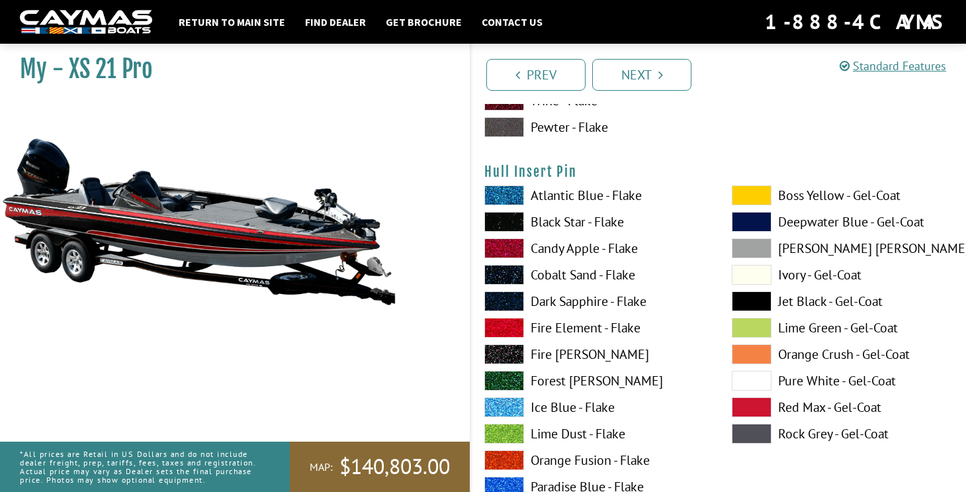
click at [612, 225] on label "Black Star - Flake" at bounding box center [595, 222] width 221 height 20
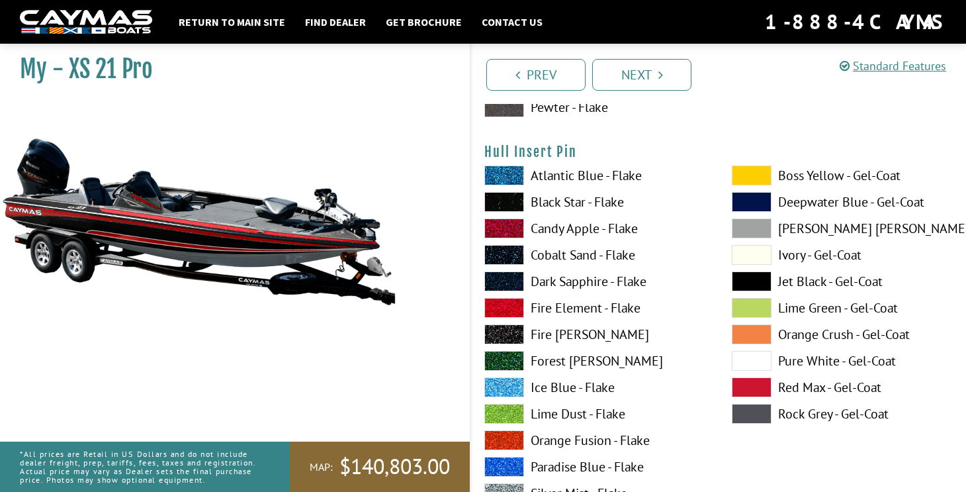
scroll to position [6462, 0]
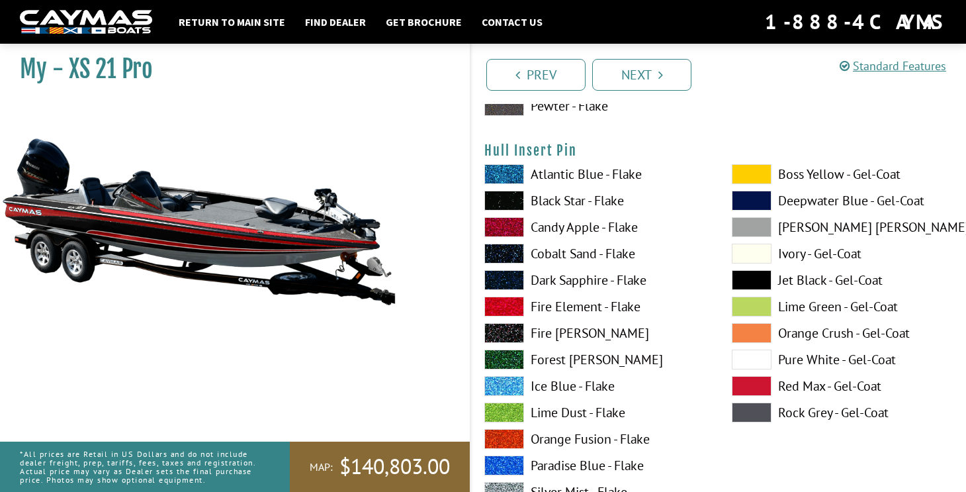
click at [625, 305] on label "Fire Element - Flake" at bounding box center [595, 307] width 221 height 20
click at [612, 233] on label "Candy Apple - Flake" at bounding box center [595, 227] width 221 height 20
click at [761, 255] on span at bounding box center [752, 254] width 40 height 20
click at [763, 354] on span at bounding box center [752, 360] width 40 height 20
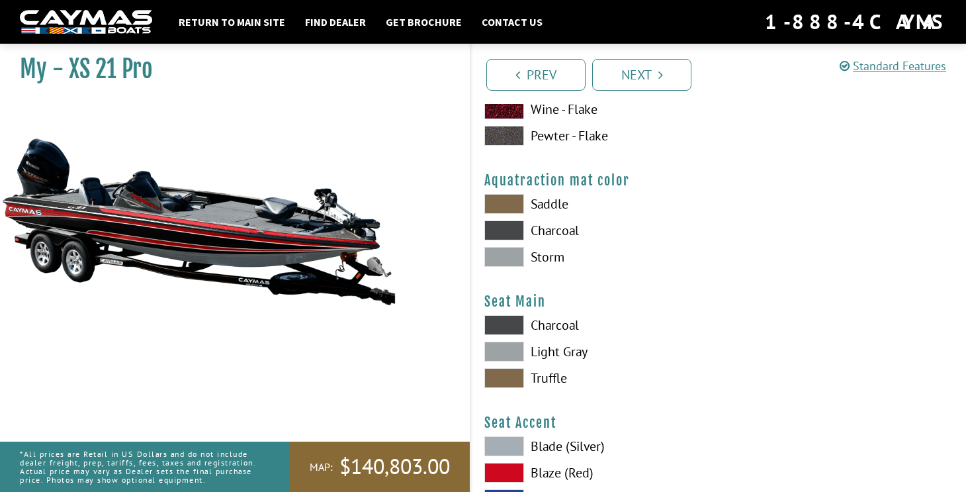
scroll to position [7003, 0]
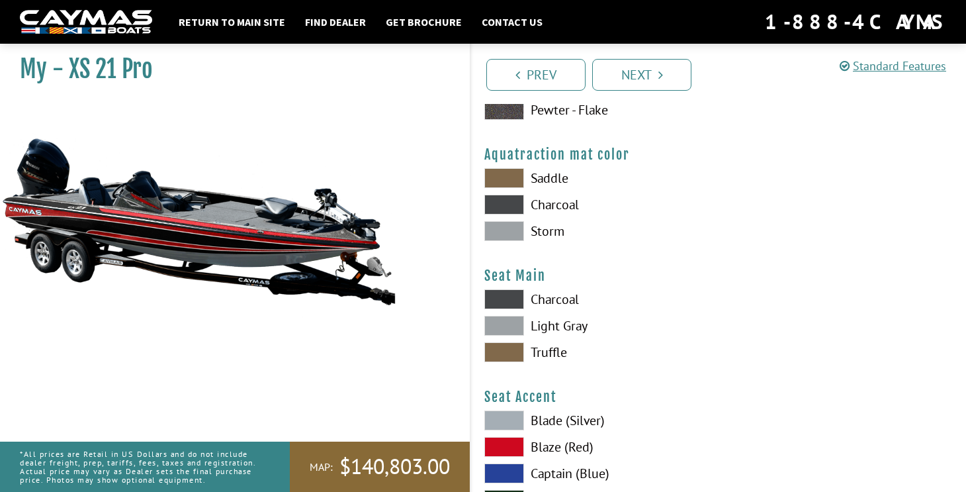
click at [516, 222] on span at bounding box center [505, 231] width 40 height 20
click at [514, 196] on span at bounding box center [505, 205] width 40 height 20
click at [519, 172] on span at bounding box center [505, 178] width 40 height 20
click at [512, 209] on span at bounding box center [505, 205] width 40 height 20
click at [511, 331] on span at bounding box center [505, 326] width 40 height 20
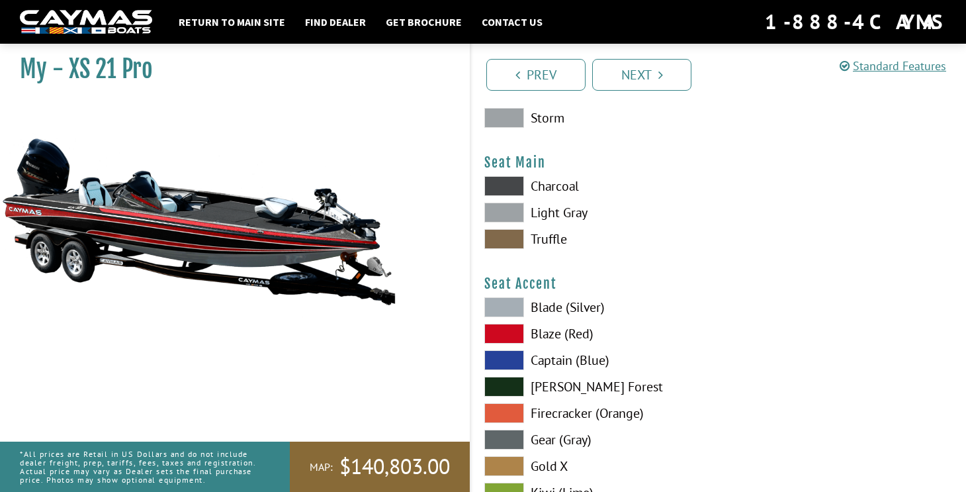
scroll to position [7131, 0]
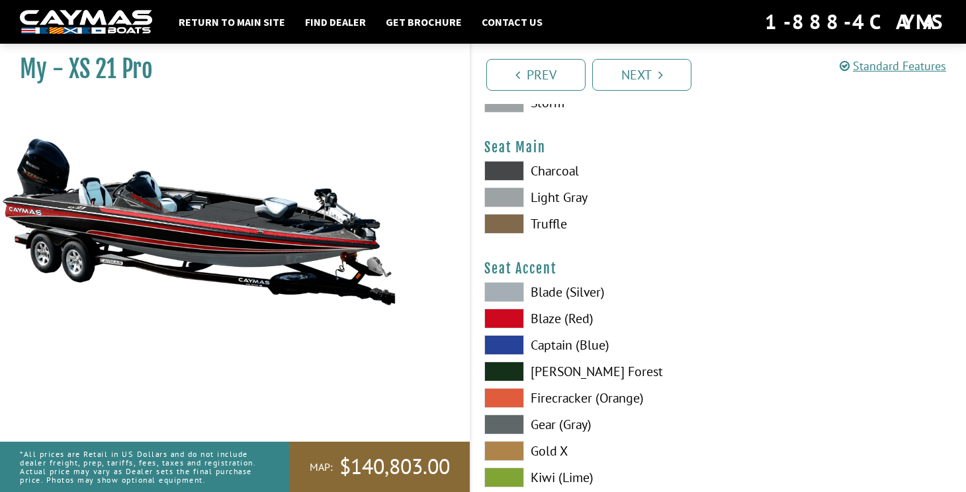
click at [512, 323] on span at bounding box center [505, 318] width 40 height 20
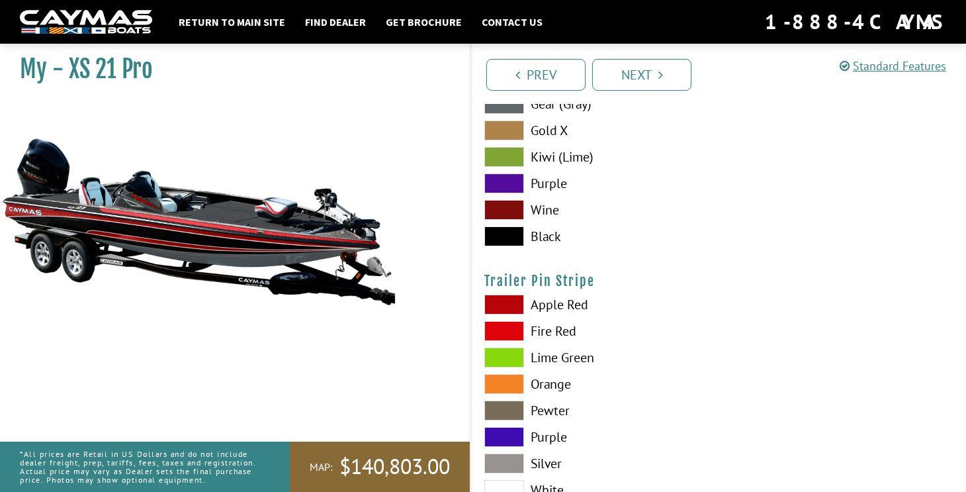
scroll to position [7466, 0]
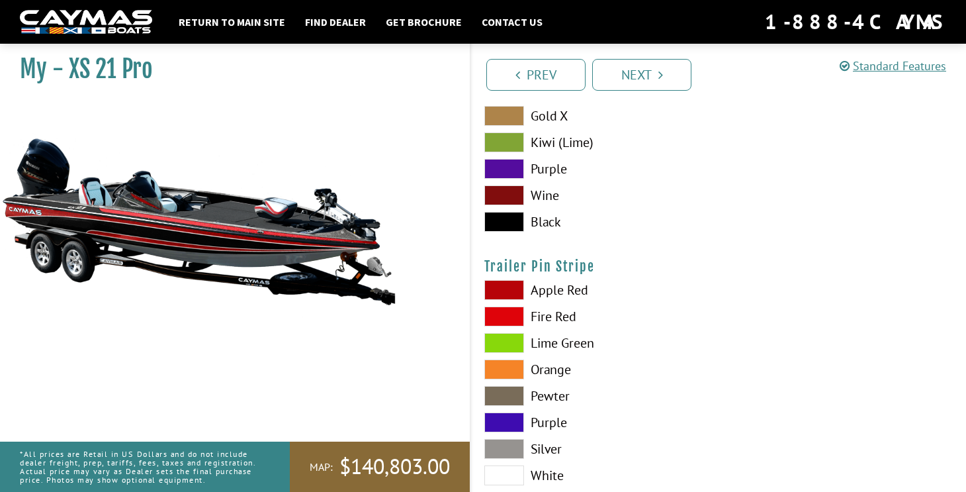
click at [579, 289] on label "Apple Red" at bounding box center [595, 290] width 221 height 20
click at [569, 312] on label "Fire Red" at bounding box center [595, 316] width 221 height 20
click at [569, 291] on label "Apple Red" at bounding box center [595, 290] width 221 height 20
click at [553, 477] on label "White" at bounding box center [595, 475] width 221 height 20
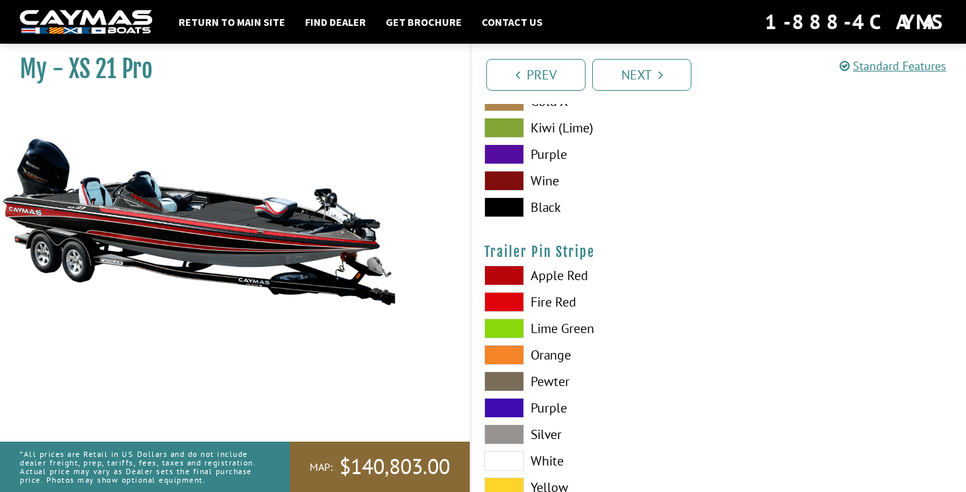
scroll to position [7576, 0]
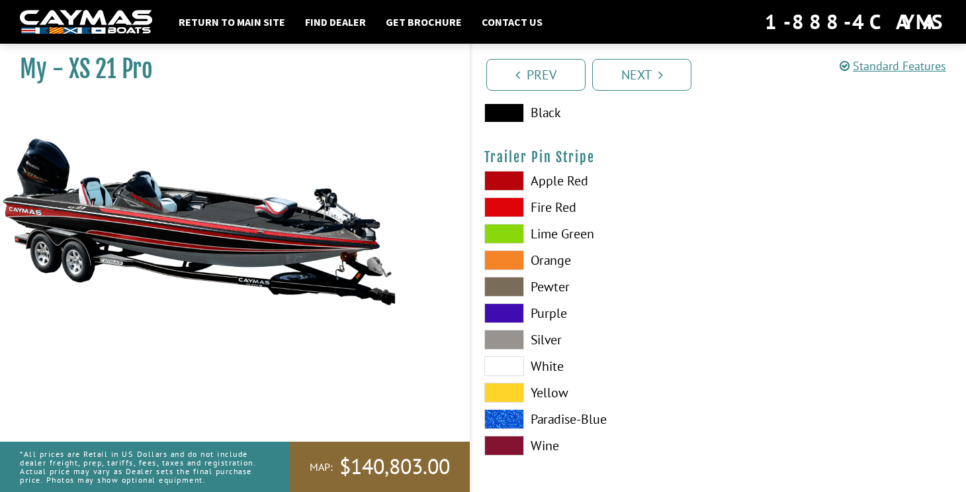
click at [675, 68] on link "Next" at bounding box center [641, 75] width 99 height 32
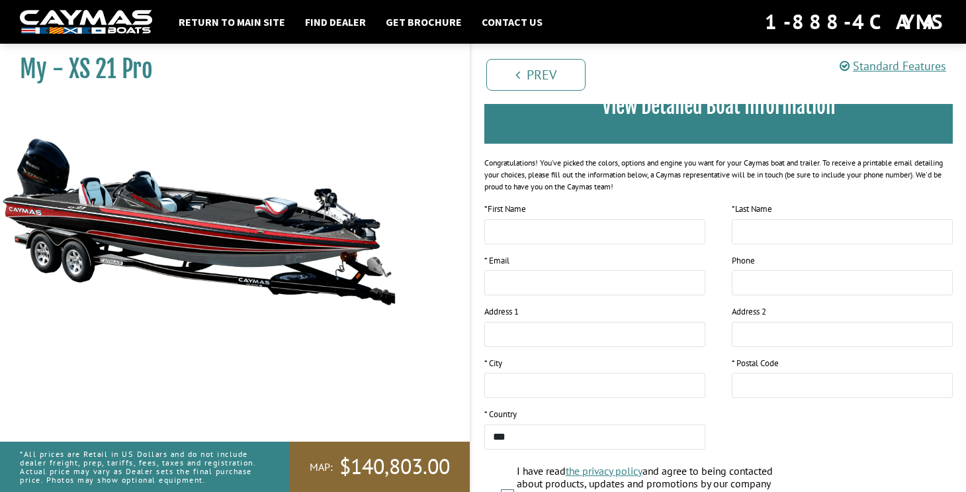
scroll to position [154, 0]
